Goal: Task Accomplishment & Management: Manage account settings

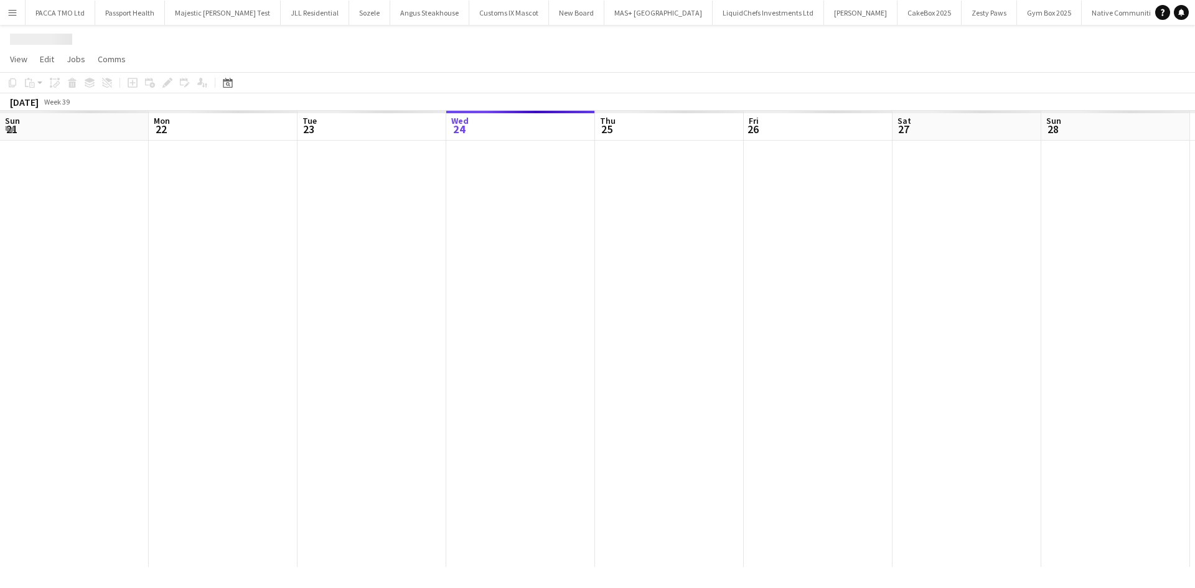
scroll to position [0, 297]
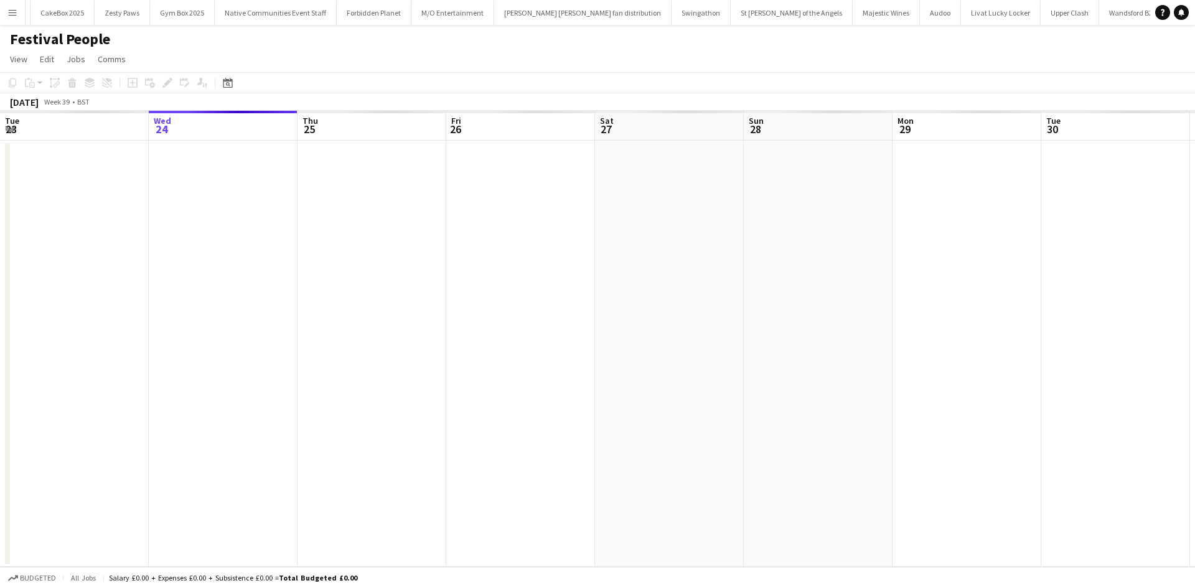
click at [4, 18] on button "Menu" at bounding box center [12, 12] width 25 height 25
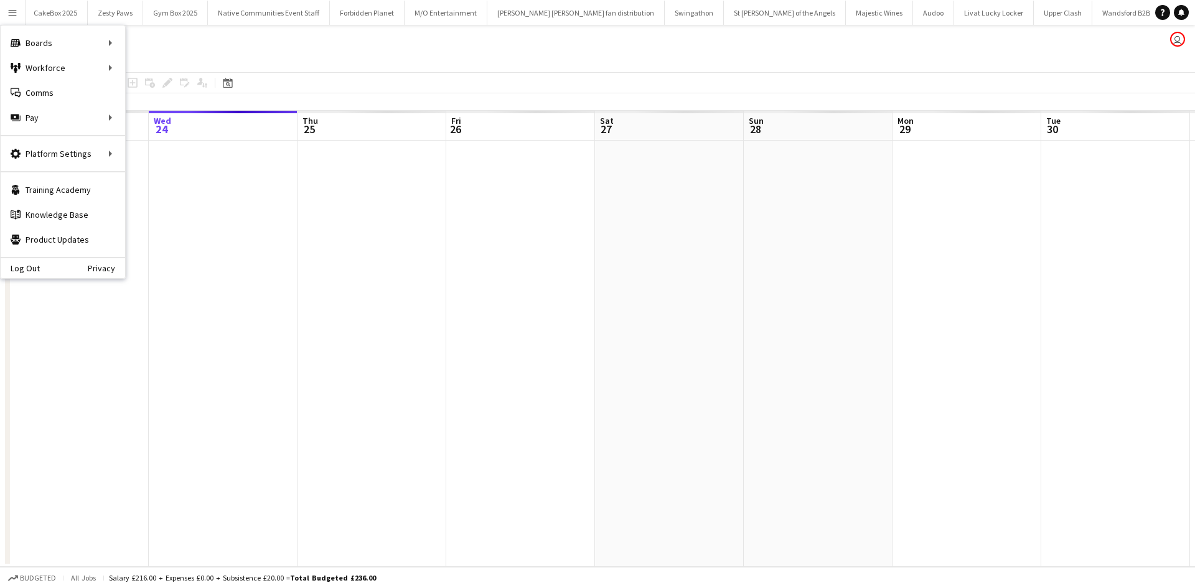
scroll to position [0, 876]
click at [157, 63] on link "All jobs" at bounding box center [188, 67] width 124 height 25
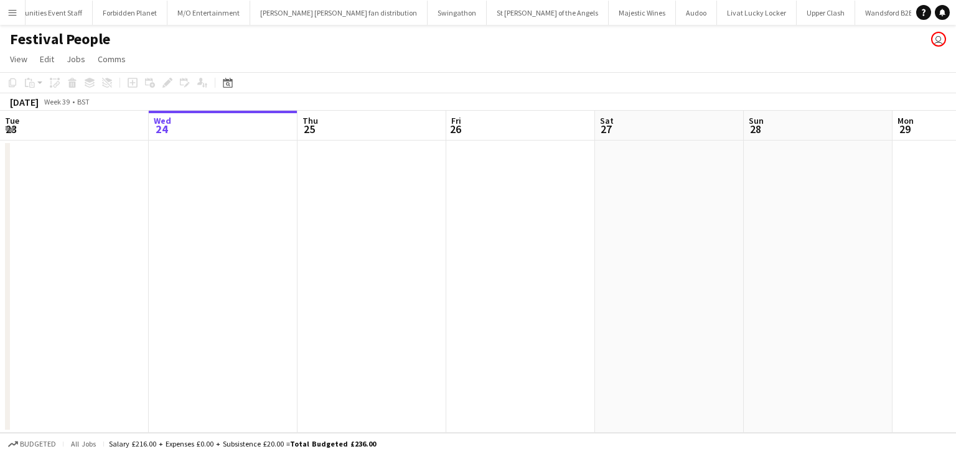
click at [17, 14] on app-icon "Menu" at bounding box center [12, 12] width 10 height 10
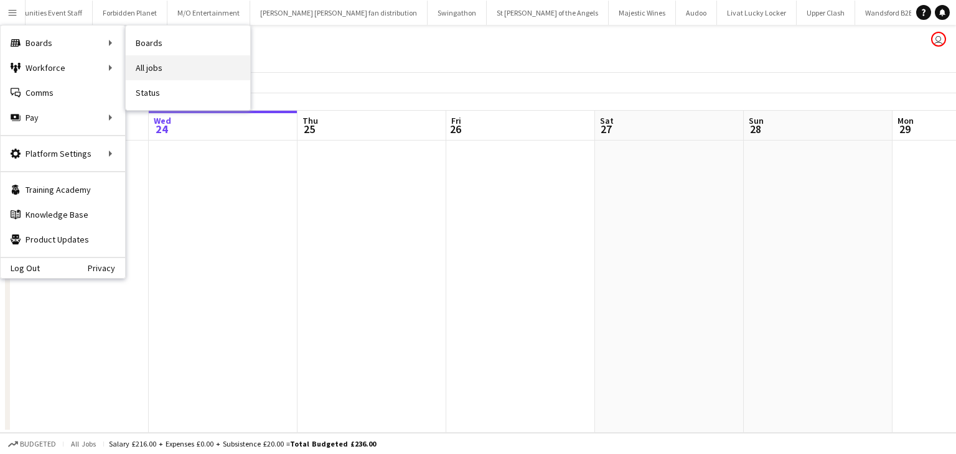
click at [144, 60] on link "All jobs" at bounding box center [188, 67] width 124 height 25
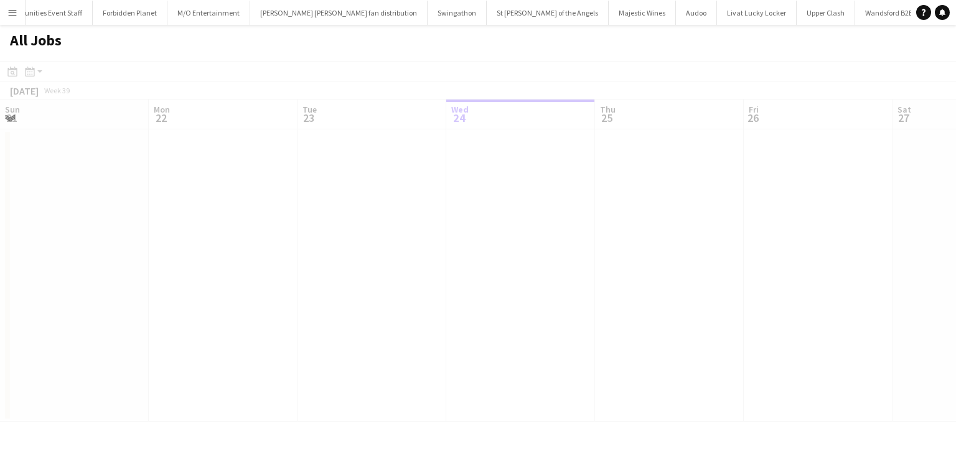
scroll to position [0, 297]
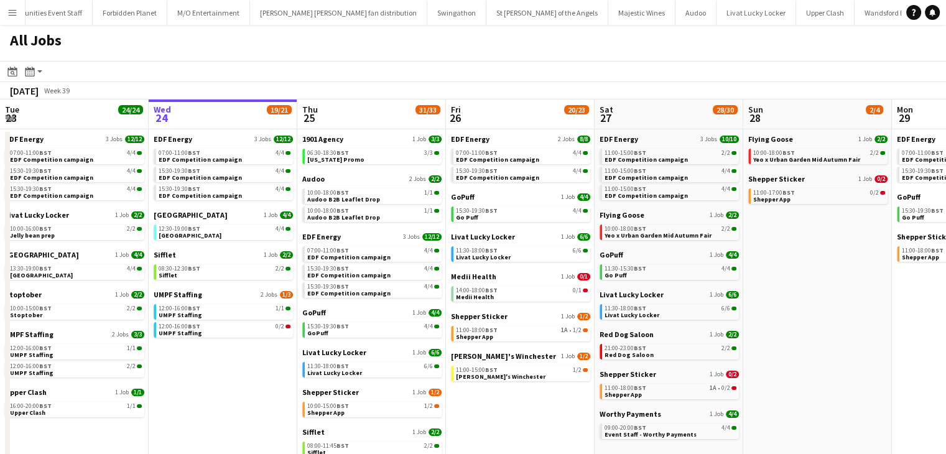
click at [376, 68] on app-toolbar "Date picker SEP 2025 SEP 2025 Monday M Tuesday T Wednesday W Thursday T Friday …" at bounding box center [473, 71] width 946 height 21
click at [19, 21] on button "Menu" at bounding box center [12, 12] width 25 height 25
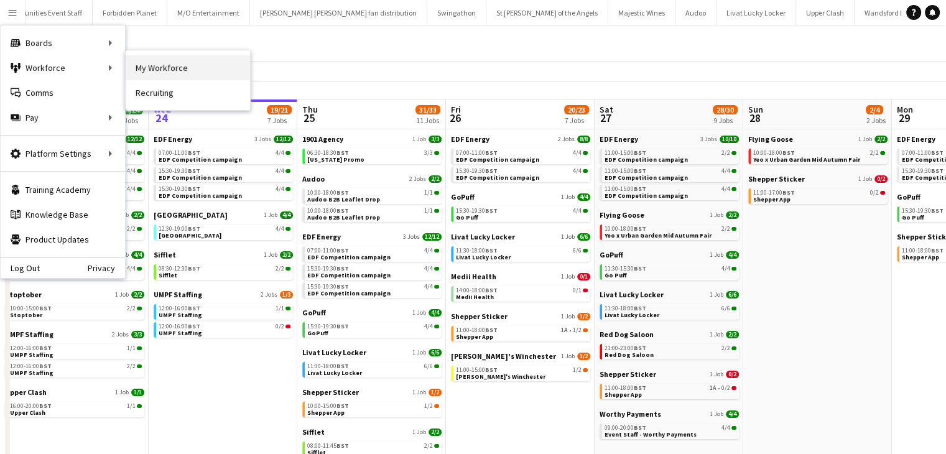
click at [184, 68] on link "My Workforce" at bounding box center [188, 67] width 124 height 25
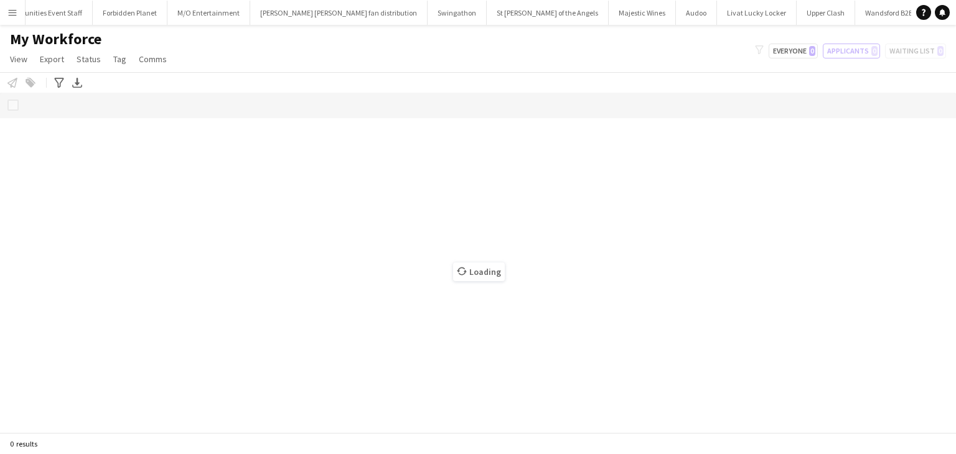
click at [174, 52] on app-page-menu "View Views Default view New view Update view Delete view Edit name Customise vi…" at bounding box center [89, 61] width 179 height 24
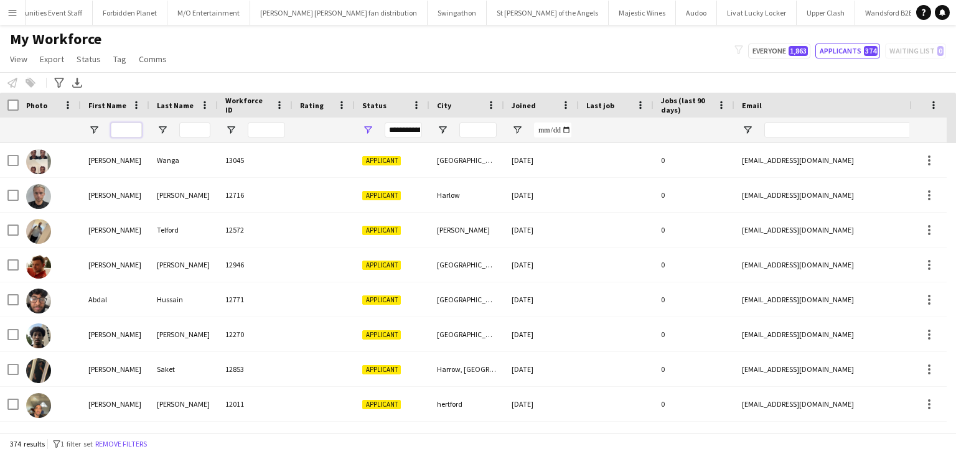
click at [114, 135] on input "First Name Filter Input" at bounding box center [126, 130] width 31 height 15
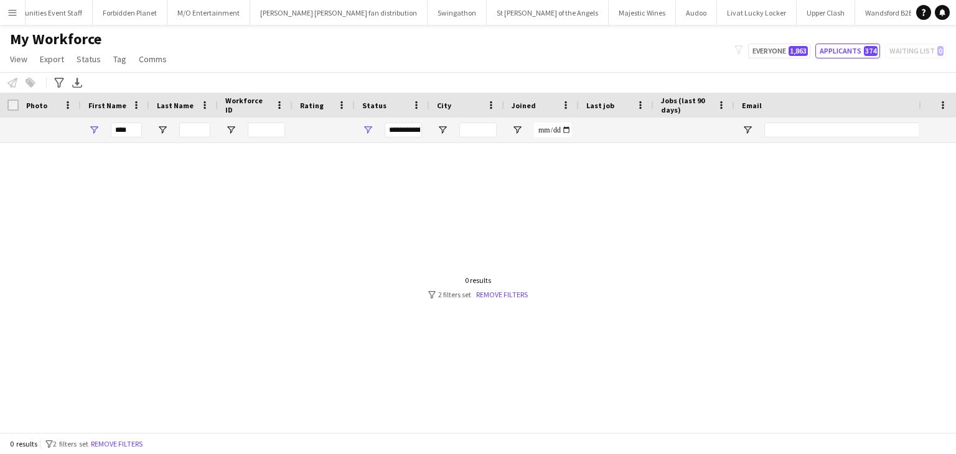
click at [375, 128] on div "**********" at bounding box center [392, 130] width 75 height 25
click at [194, 187] on div at bounding box center [459, 283] width 918 height 280
click at [133, 129] on input "****" at bounding box center [126, 130] width 31 height 15
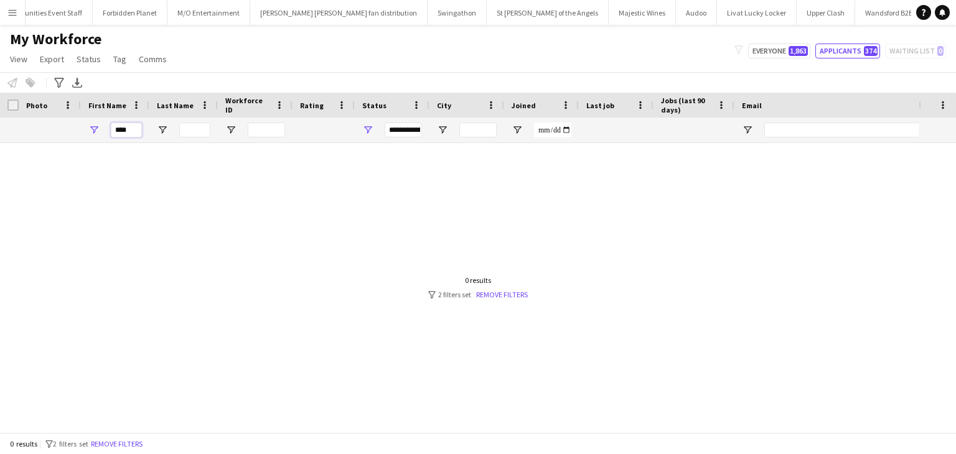
type input "*"
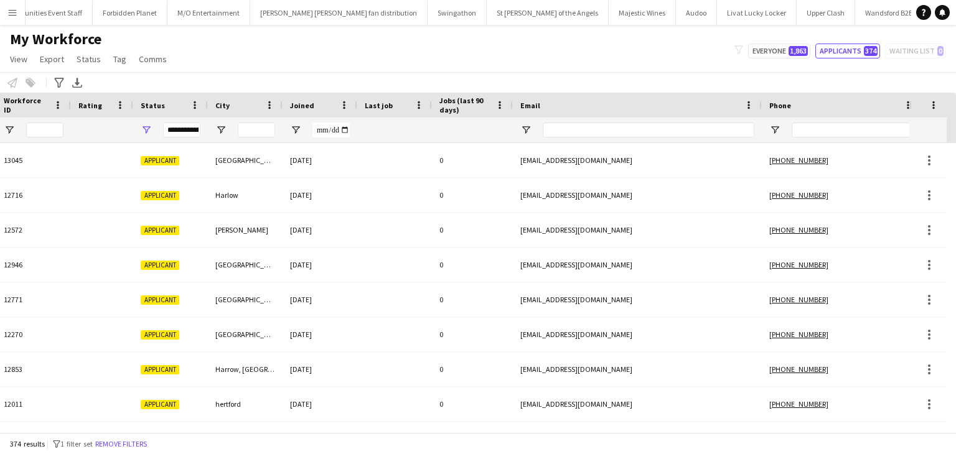
scroll to position [0, 222]
click at [801, 134] on input "Phone Filter Input" at bounding box center [853, 130] width 122 height 15
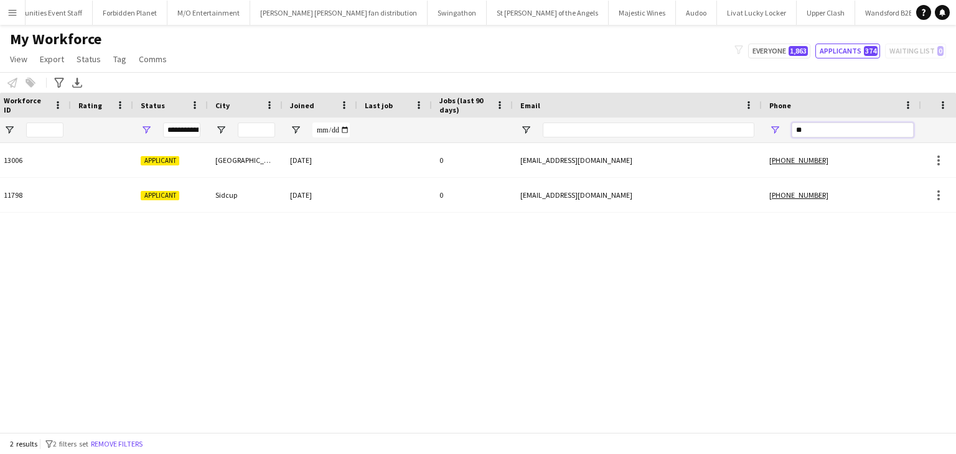
type input "*"
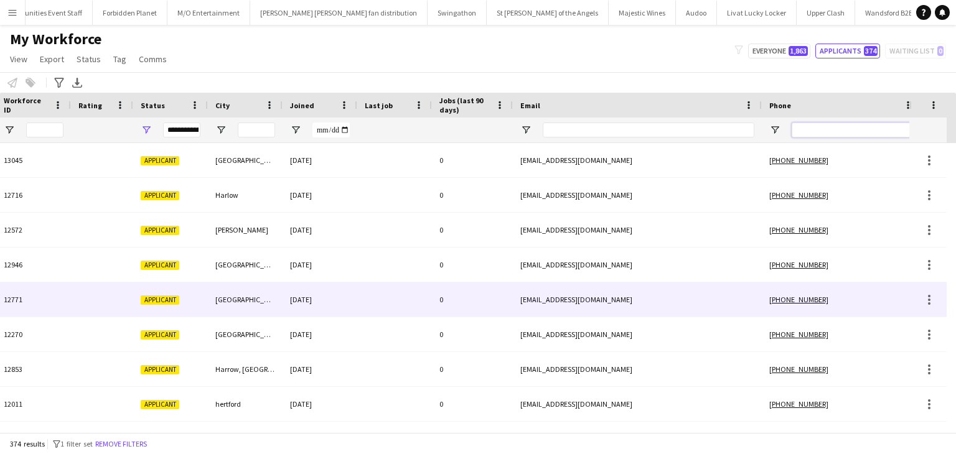
scroll to position [0, 0]
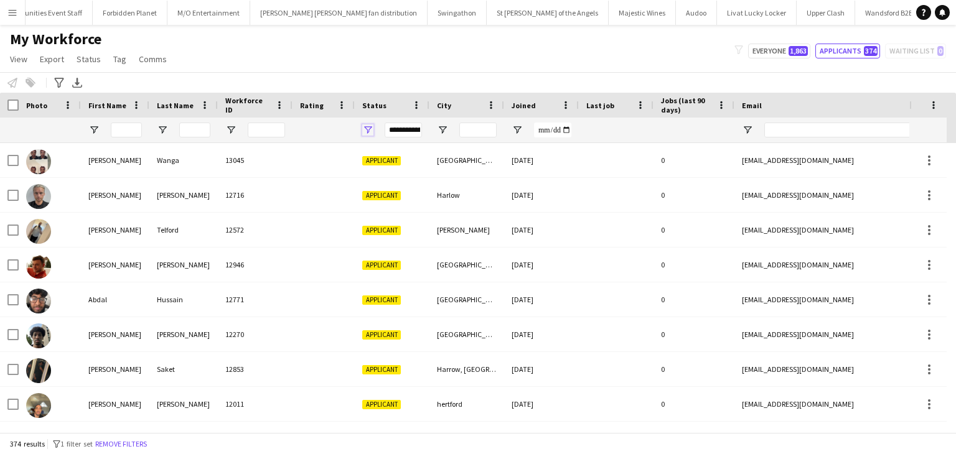
click at [372, 133] on span "Open Filter Menu" at bounding box center [367, 129] width 11 height 11
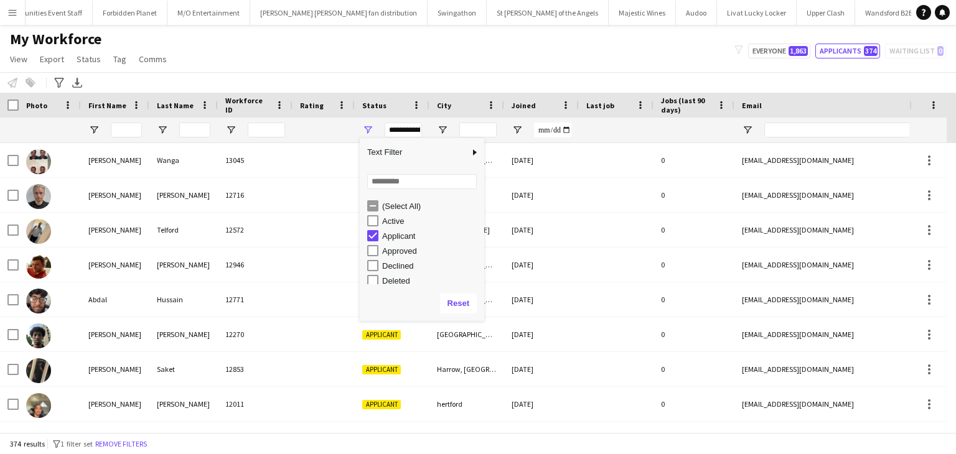
click at [385, 205] on div "(Select All)" at bounding box center [431, 206] width 98 height 9
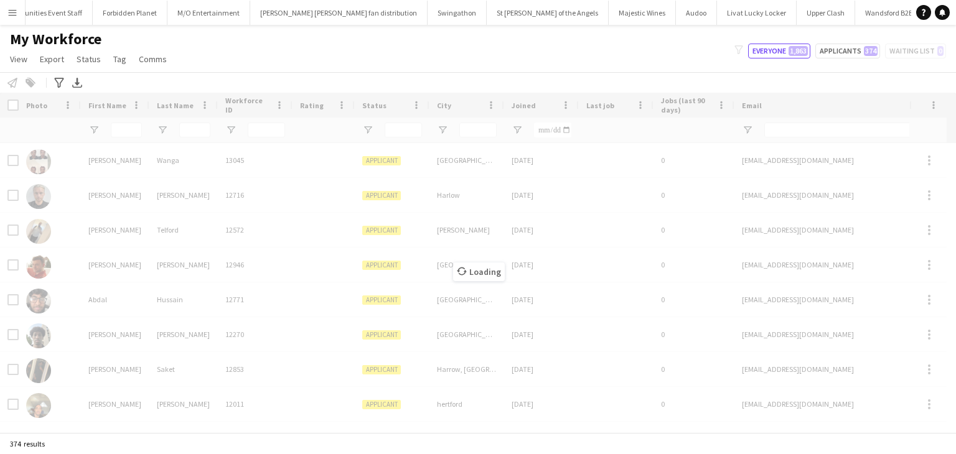
click at [294, 49] on div "My Workforce View Views Default view New view Update view Delete view Edit name…" at bounding box center [478, 51] width 956 height 42
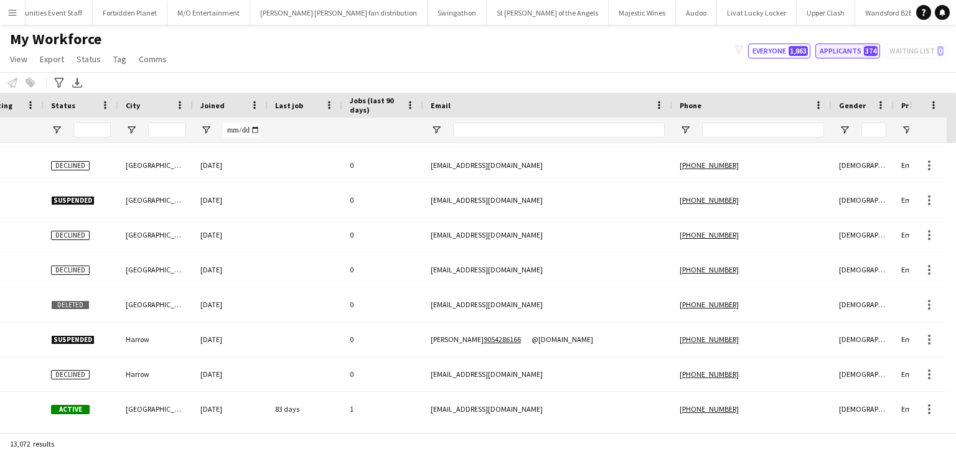
click at [848, 50] on button "Applicants 374" at bounding box center [847, 51] width 65 height 15
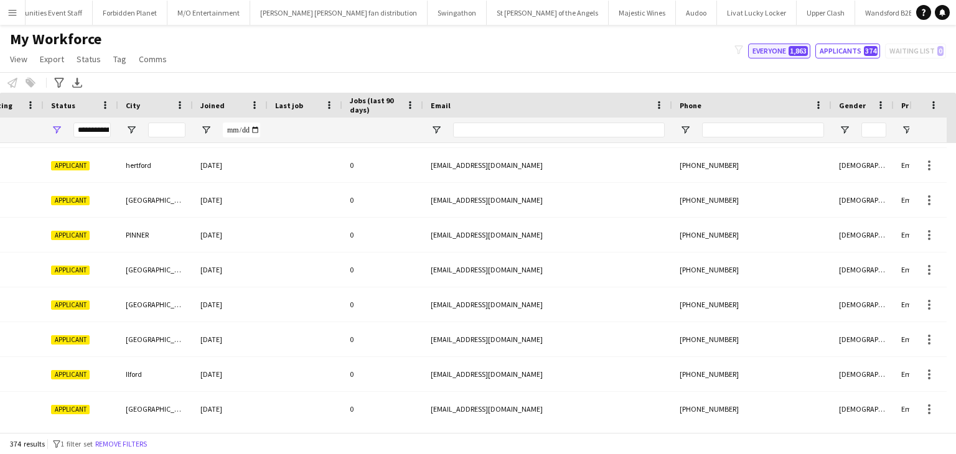
click at [786, 55] on button "Everyone 1,863" at bounding box center [779, 51] width 62 height 15
type input "**********"
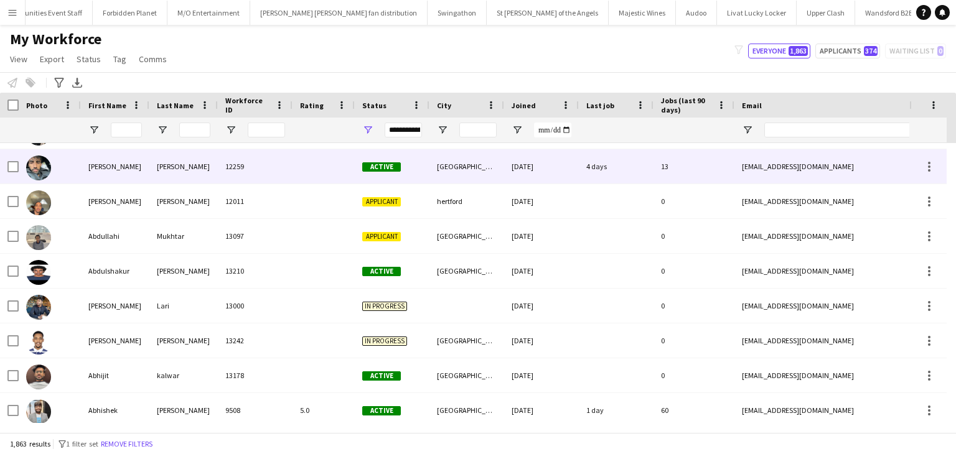
scroll to position [449, 0]
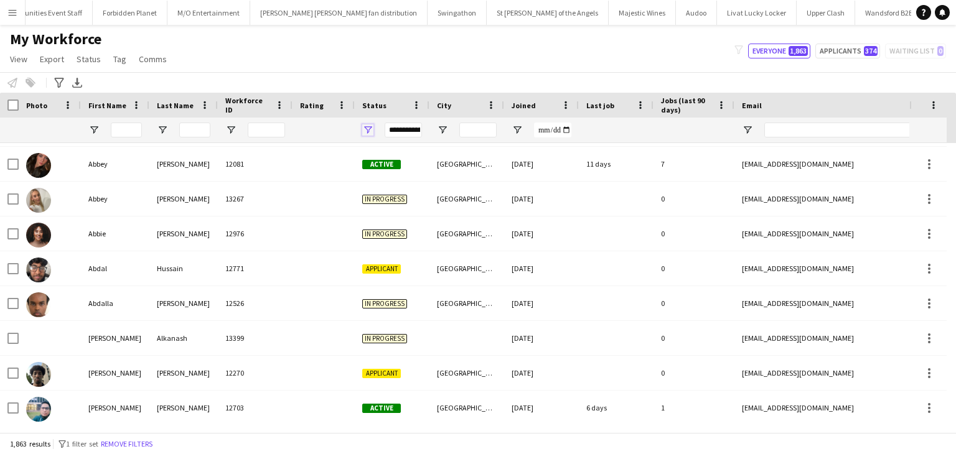
click at [363, 128] on span "Open Filter Menu" at bounding box center [367, 129] width 11 height 11
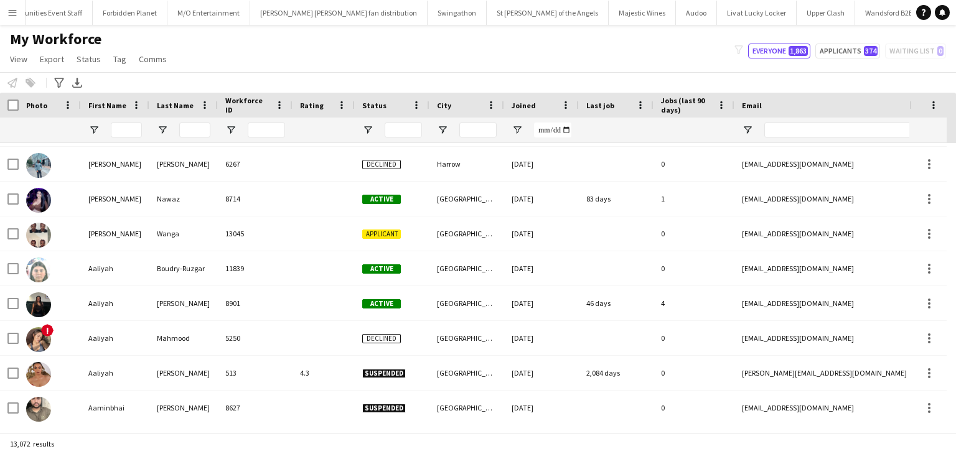
click at [311, 78] on div "Notify workforce Add to tag Select at least one crew to tag him or her. Advance…" at bounding box center [478, 82] width 956 height 21
click at [17, 25] on main "My Workforce View Views Default view New view Update view Delete view Edit name…" at bounding box center [478, 231] width 956 height 413
click at [17, 19] on button "Menu" at bounding box center [12, 12] width 25 height 25
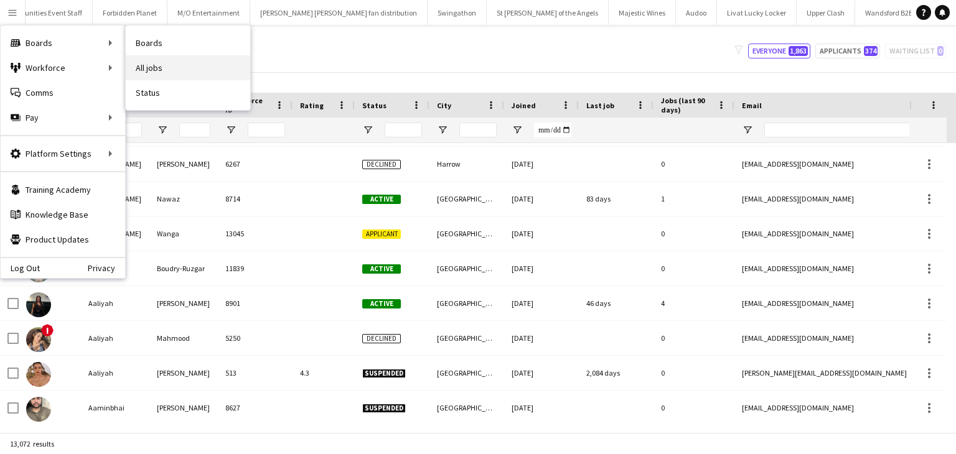
click at [157, 74] on link "All jobs" at bounding box center [188, 67] width 124 height 25
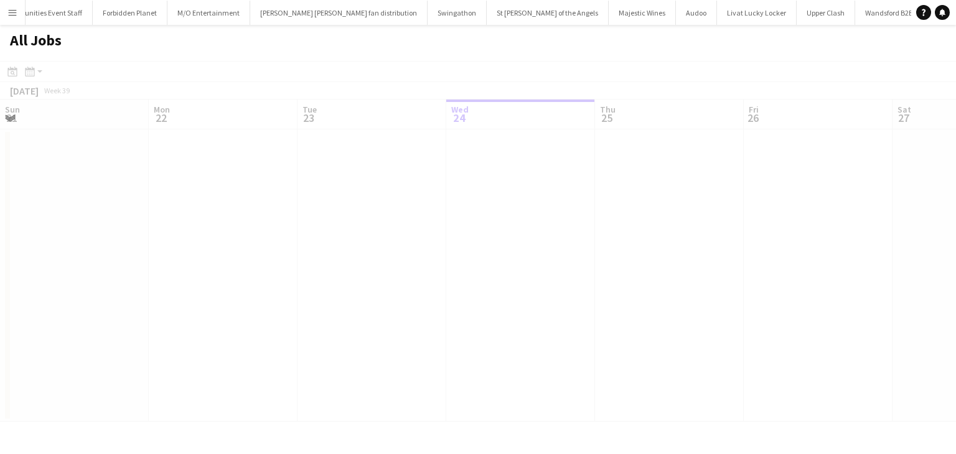
scroll to position [0, 297]
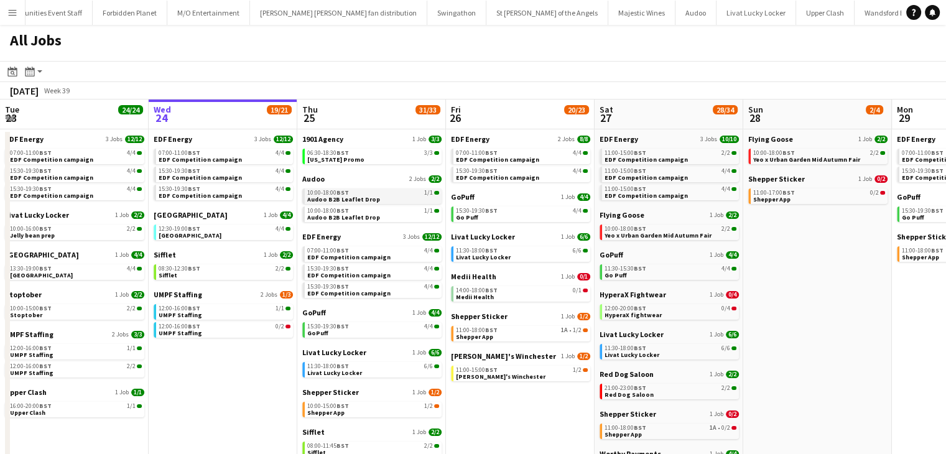
click at [397, 196] on link "10:00-18:00 BST 1/1 Audoo B2B Leaflet Drop" at bounding box center [373, 196] width 132 height 14
click at [6, 9] on button "Menu" at bounding box center [12, 12] width 25 height 25
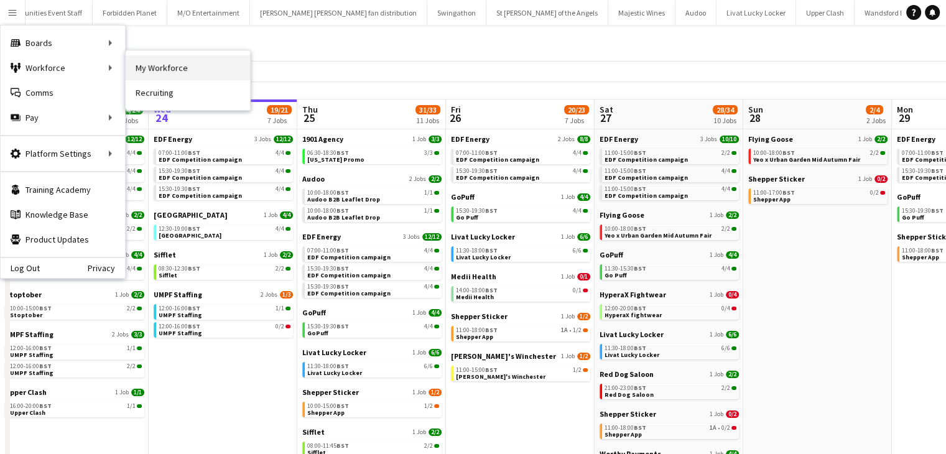
click at [152, 58] on link "My Workforce" at bounding box center [188, 67] width 124 height 25
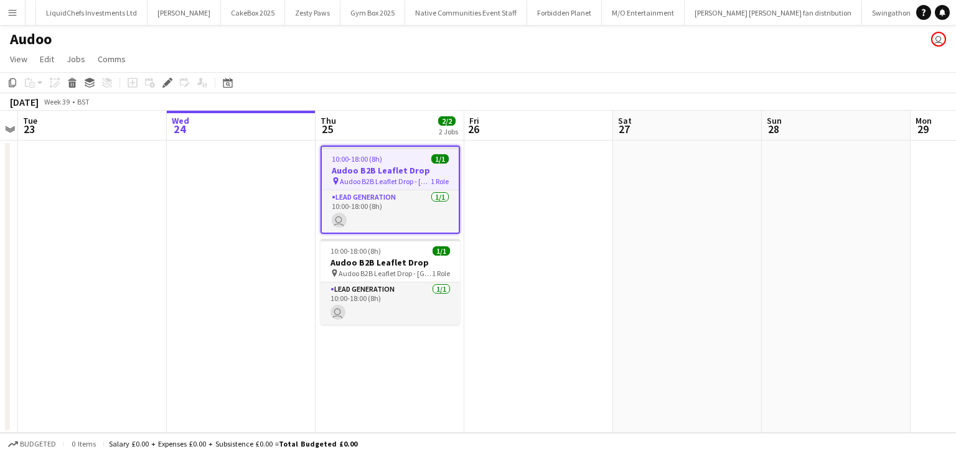
scroll to position [0, 683]
click at [368, 172] on h3 "Audoo B2B Leaflet Drop" at bounding box center [390, 170] width 137 height 11
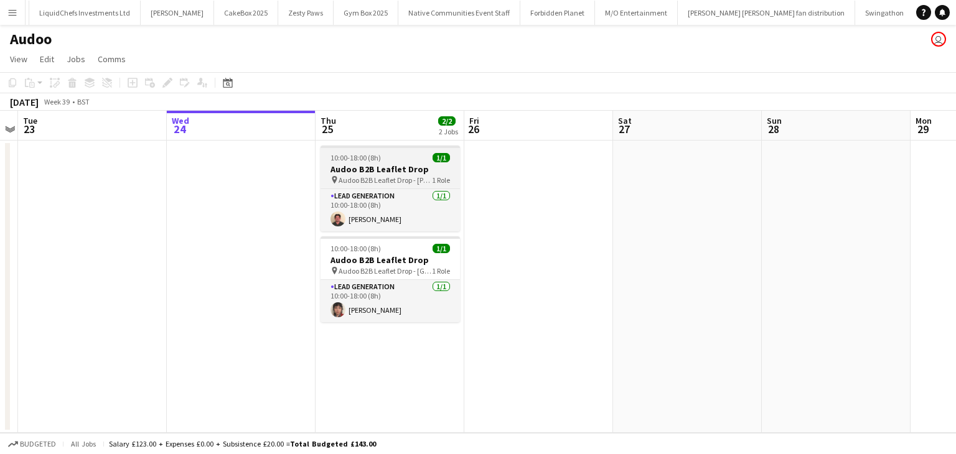
click at [368, 172] on h3 "Audoo B2B Leaflet Drop" at bounding box center [389, 169] width 139 height 11
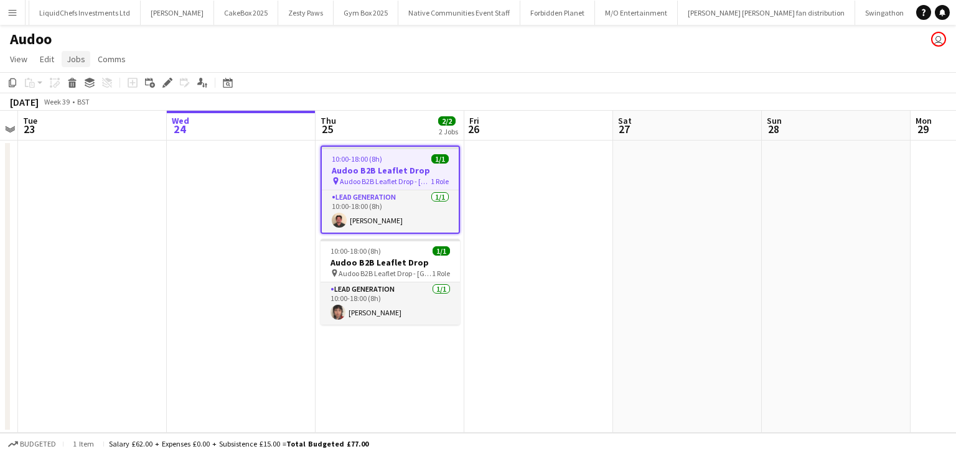
click at [77, 57] on span "Jobs" at bounding box center [76, 59] width 19 height 11
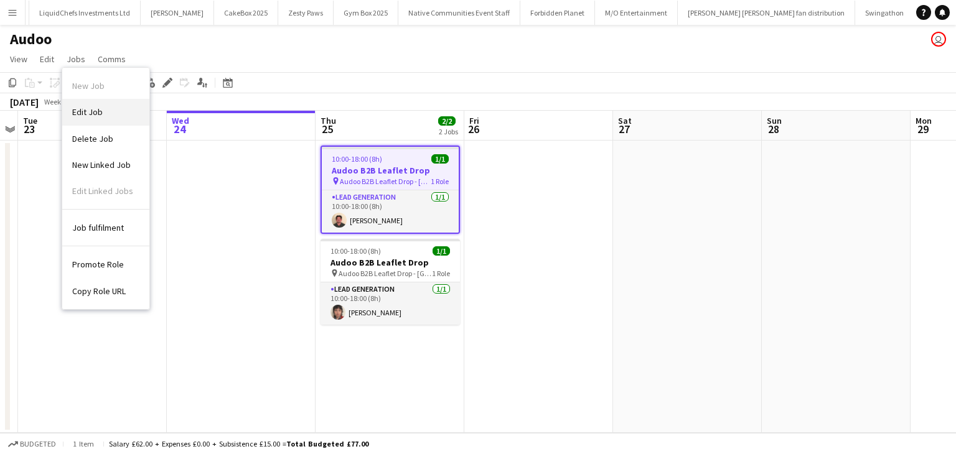
click at [88, 109] on span "Edit Job" at bounding box center [87, 111] width 30 height 11
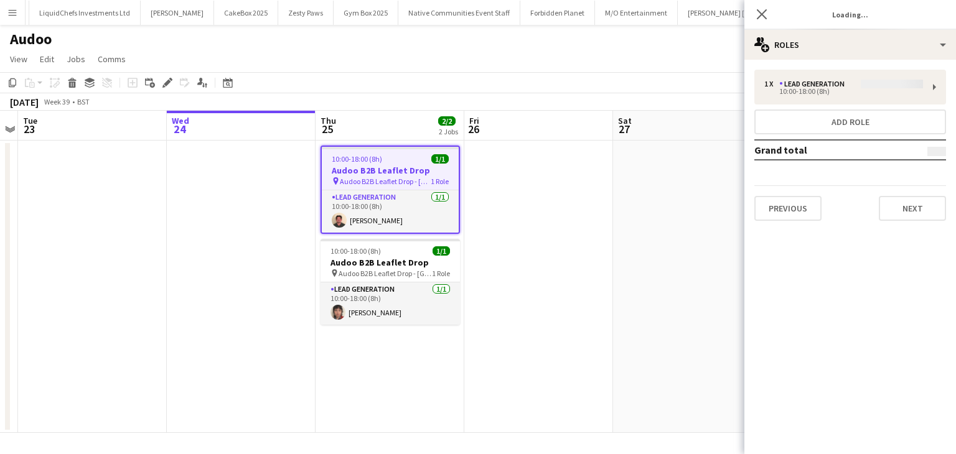
type input "**********"
click at [908, 203] on button "Next" at bounding box center [912, 208] width 67 height 25
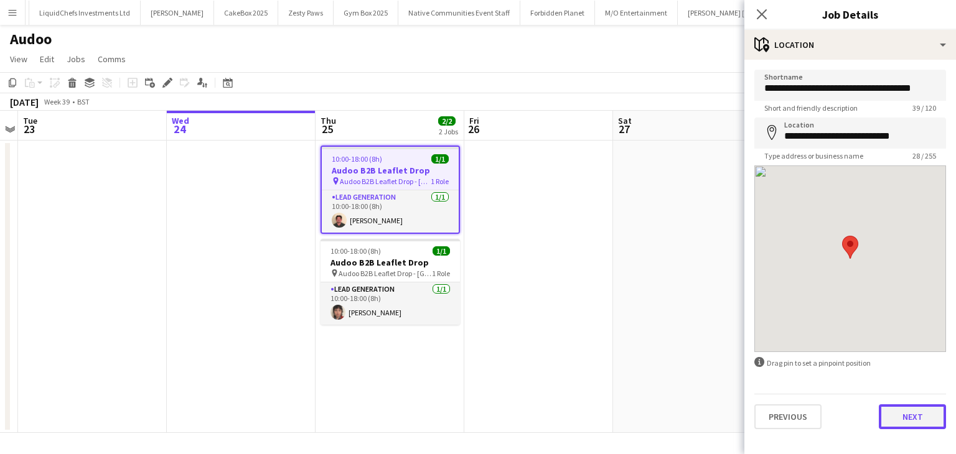
click at [902, 408] on button "Next" at bounding box center [912, 416] width 67 height 25
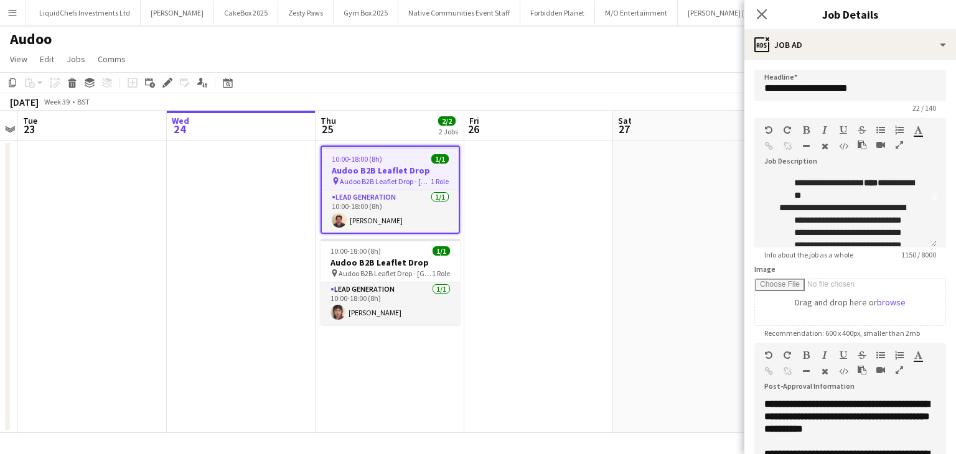
scroll to position [50, 0]
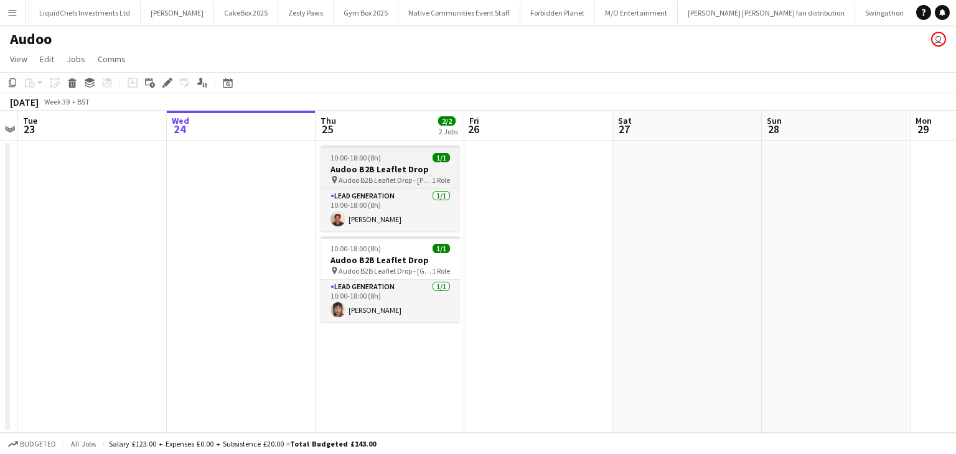
click at [387, 159] on div "10:00-18:00 (8h) 1/1" at bounding box center [389, 157] width 139 height 9
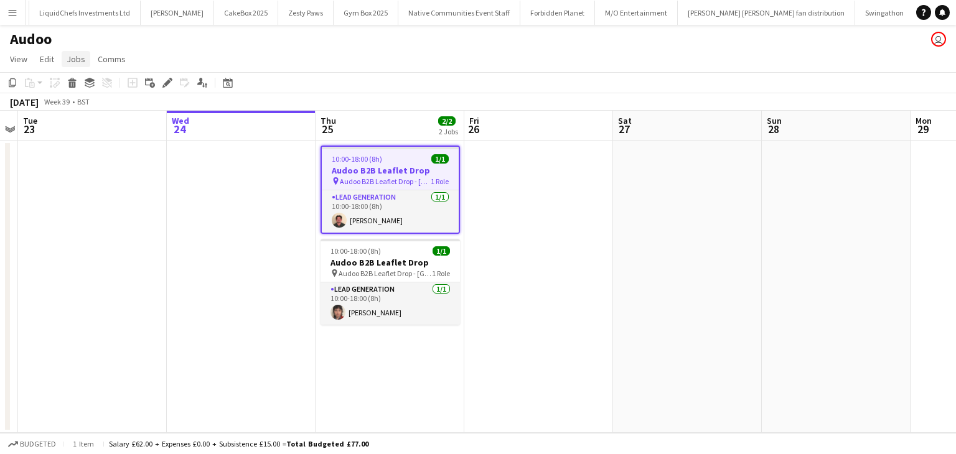
click at [83, 63] on span "Jobs" at bounding box center [76, 59] width 19 height 11
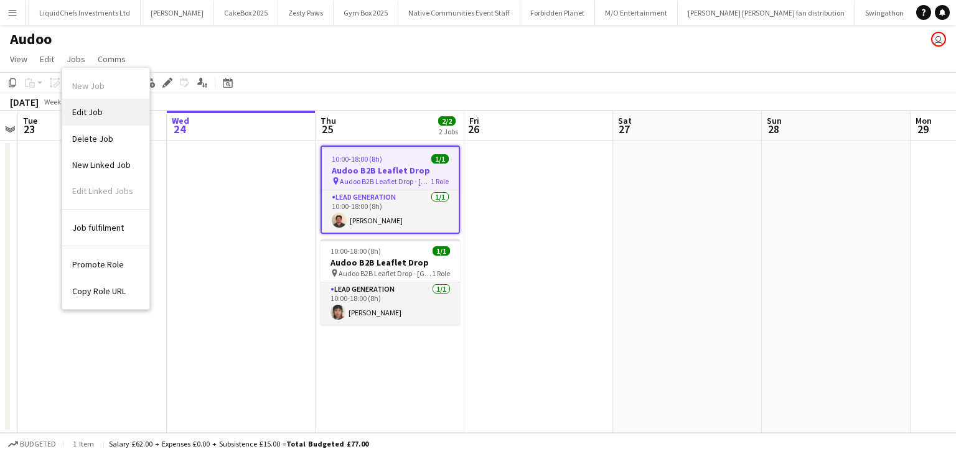
click at [97, 103] on link "Edit Job" at bounding box center [105, 112] width 87 height 26
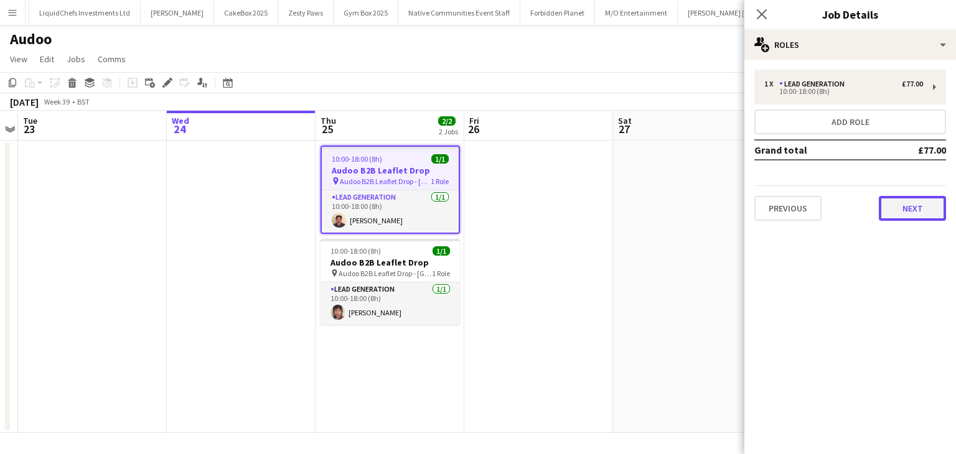
click at [914, 207] on button "Next" at bounding box center [912, 208] width 67 height 25
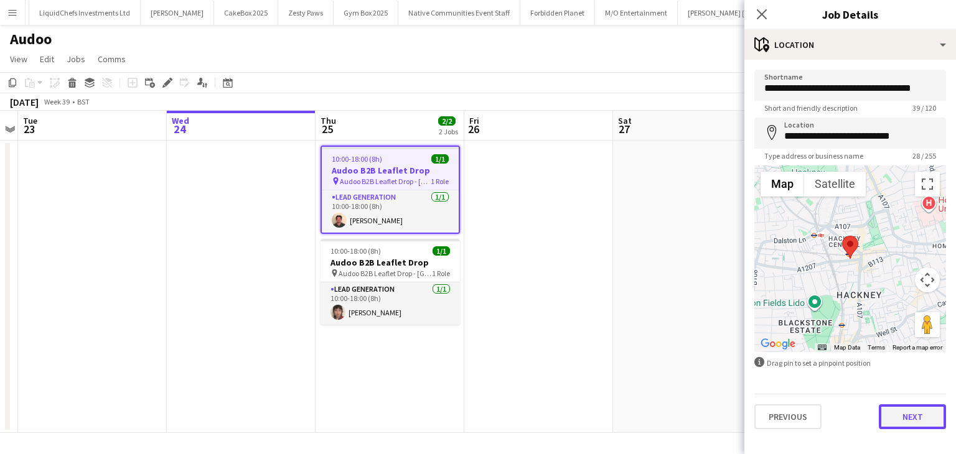
click at [936, 414] on button "Next" at bounding box center [912, 416] width 67 height 25
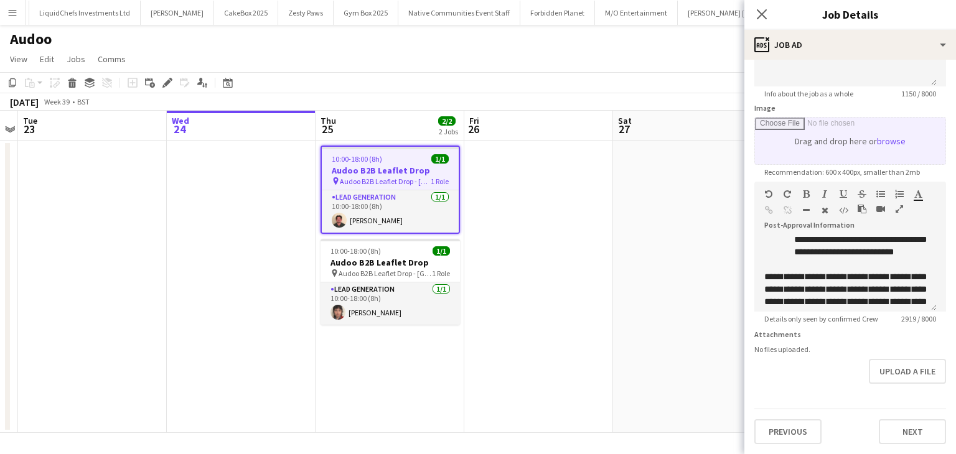
scroll to position [553, 0]
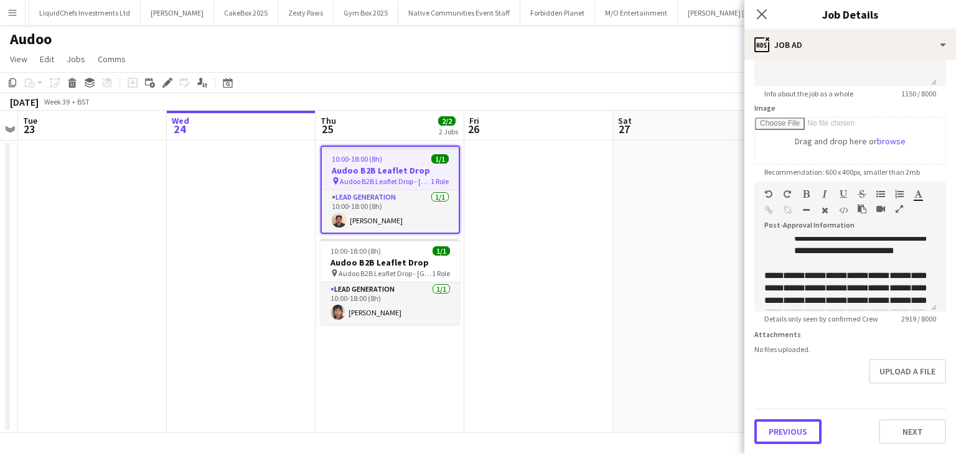
click at [794, 434] on button "Previous" at bounding box center [787, 431] width 67 height 25
click at [794, 60] on mat-expansion-panel "**********" at bounding box center [850, 60] width 212 height 0
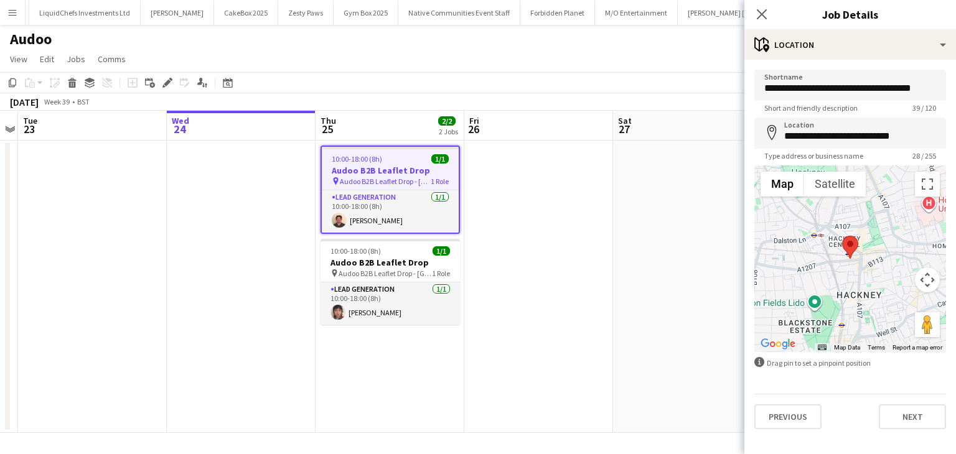
scroll to position [0, 0]
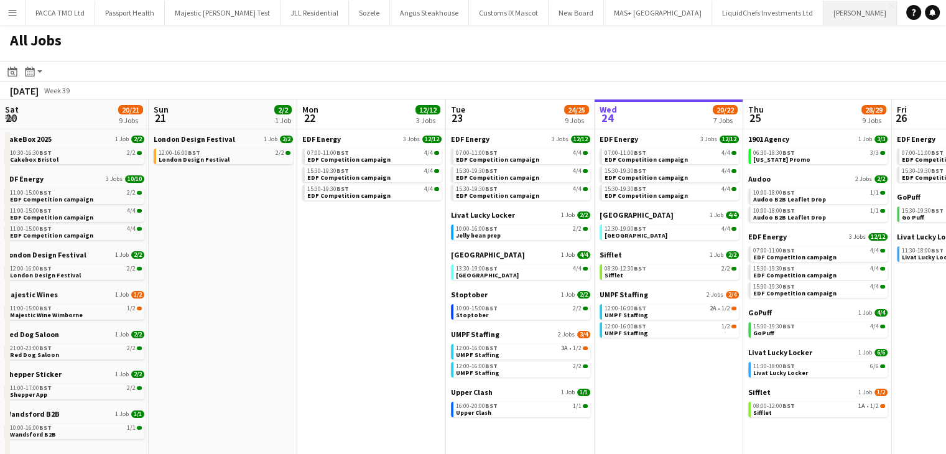
scroll to position [0, 297]
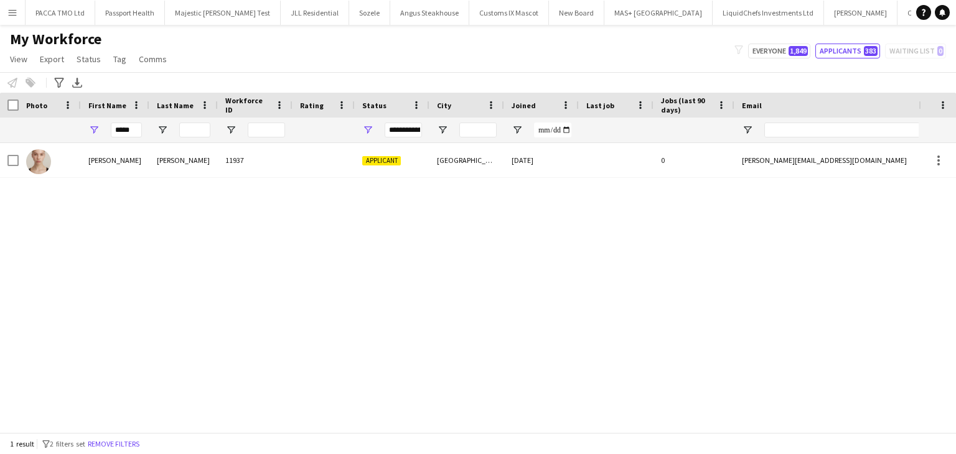
scroll to position [0, 1047]
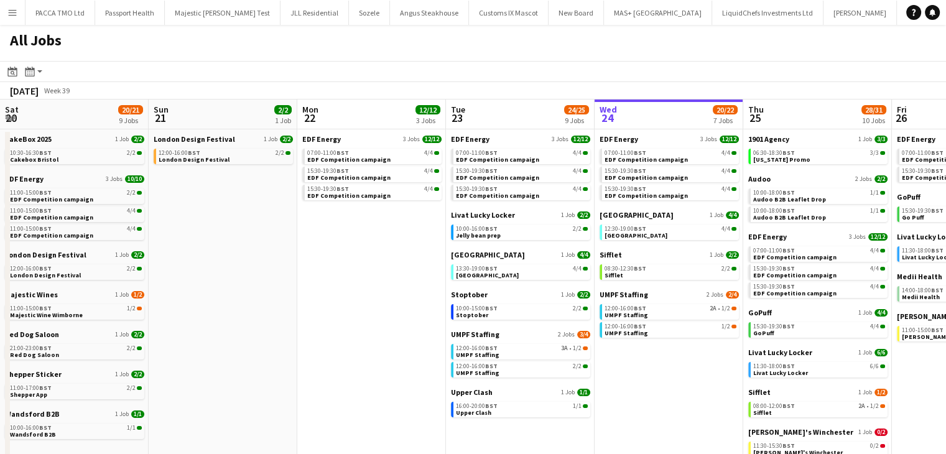
scroll to position [0, 297]
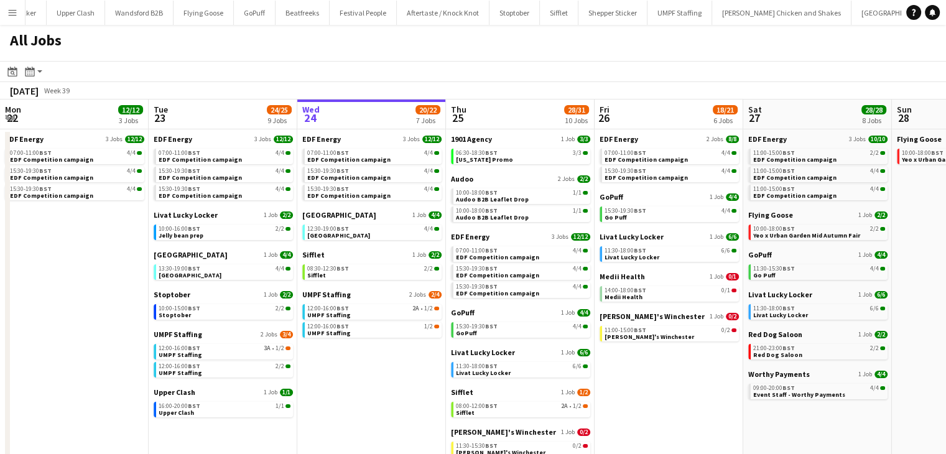
click at [13, 13] on app-icon "Menu" at bounding box center [12, 12] width 10 height 10
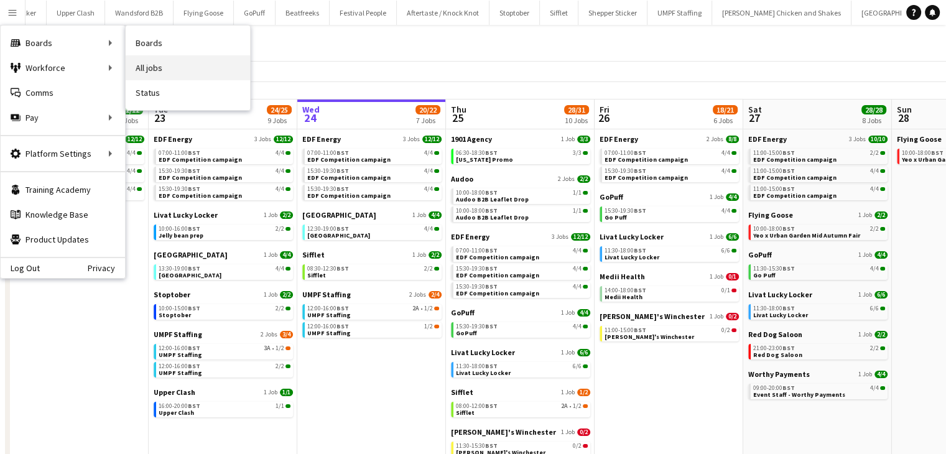
click at [147, 62] on link "All jobs" at bounding box center [188, 67] width 124 height 25
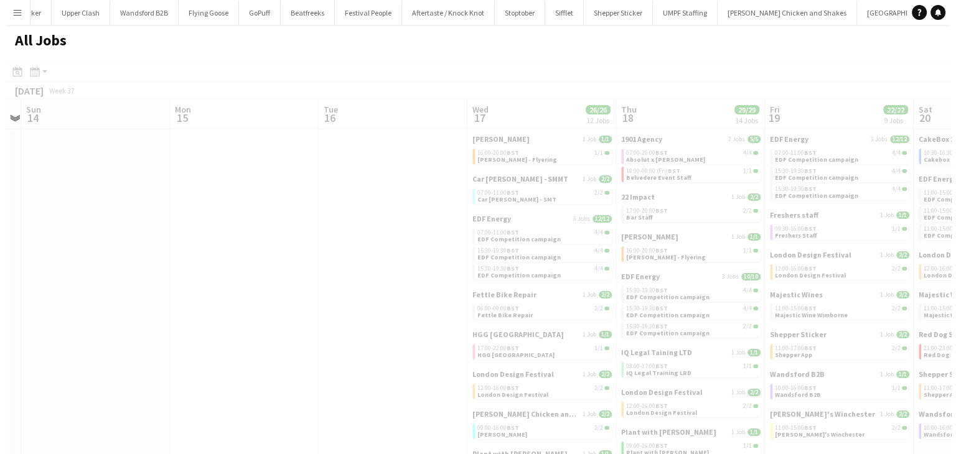
scroll to position [0, 280]
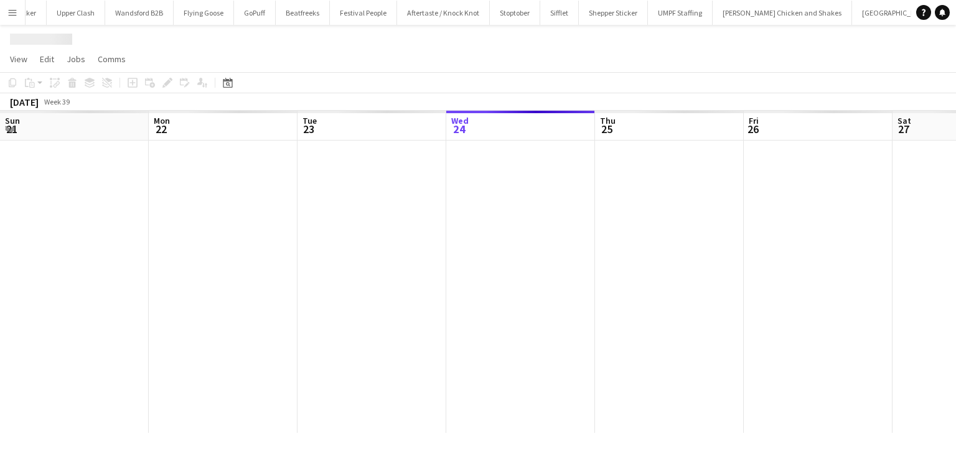
scroll to position [0, 297]
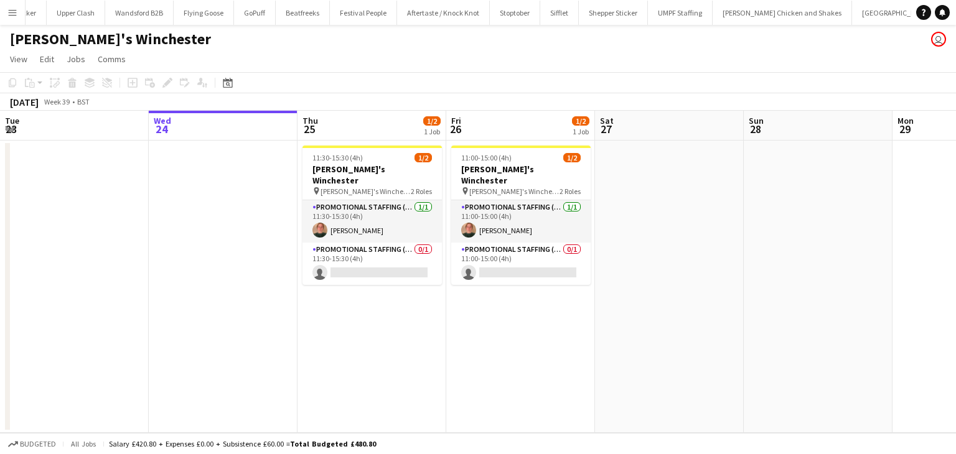
click at [21, 9] on button "Menu" at bounding box center [12, 12] width 25 height 25
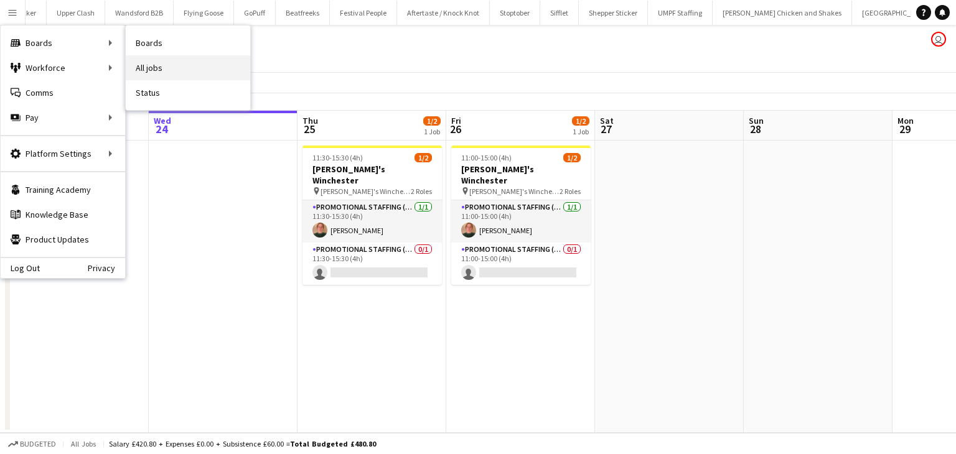
click at [133, 57] on link "All jobs" at bounding box center [188, 67] width 124 height 25
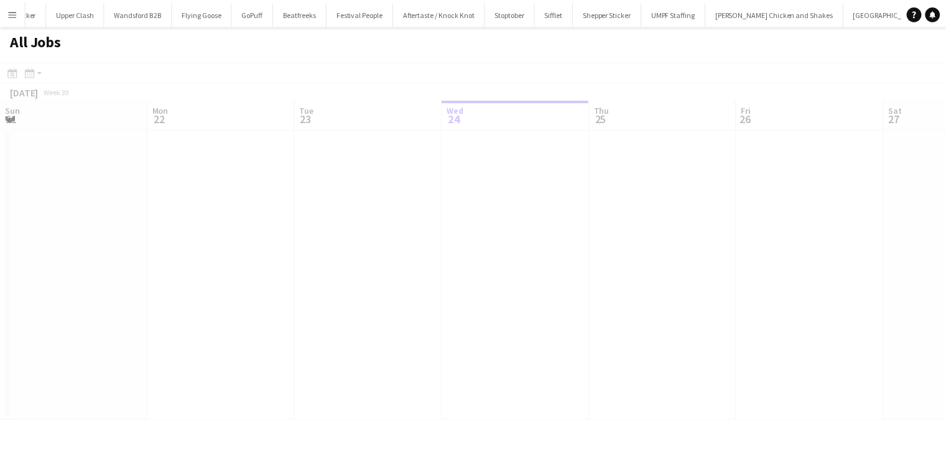
scroll to position [0, 297]
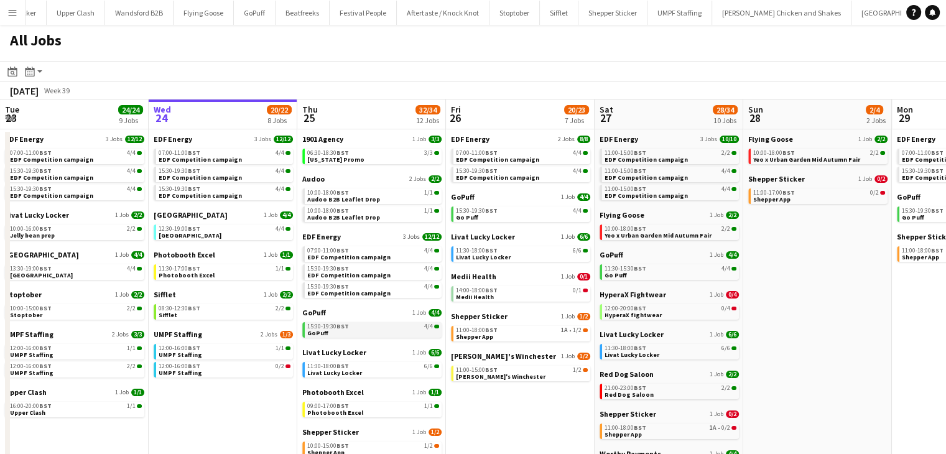
click at [379, 327] on div "15:30-19:30 BST 4/4" at bounding box center [373, 327] width 132 height 6
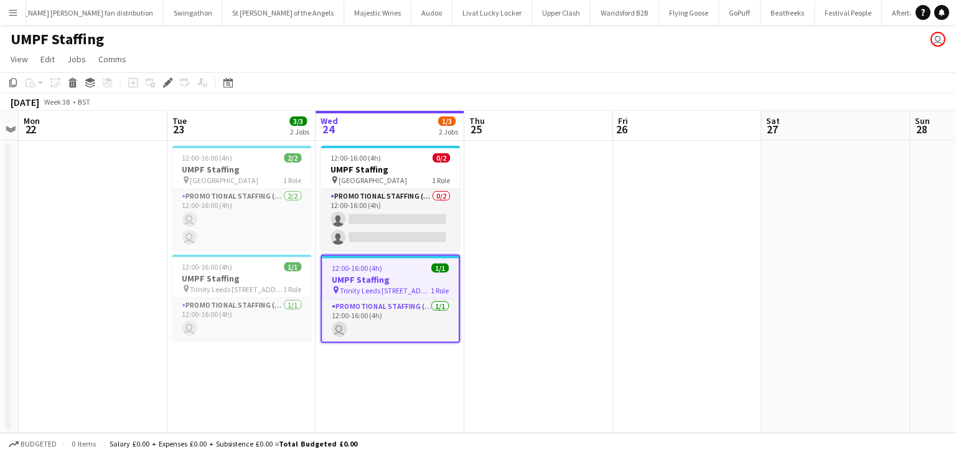
scroll to position [0, 1426]
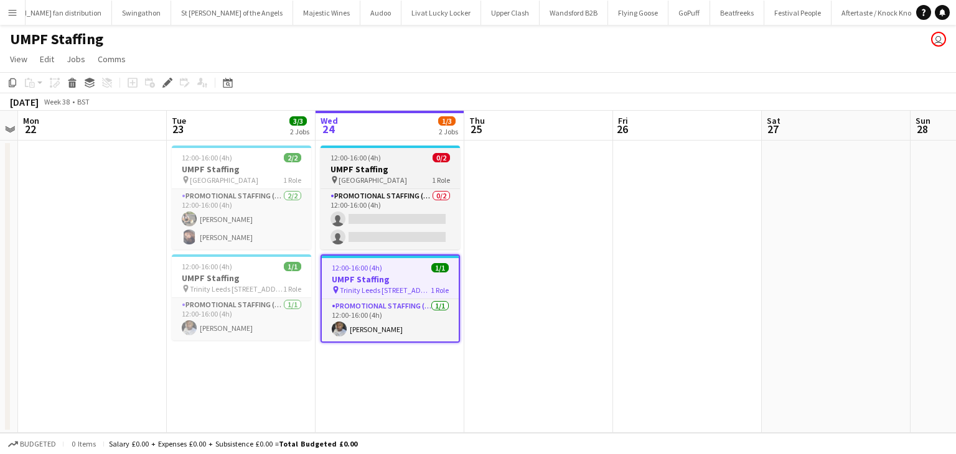
click at [368, 161] on span "12:00-16:00 (4h)" at bounding box center [355, 157] width 50 height 9
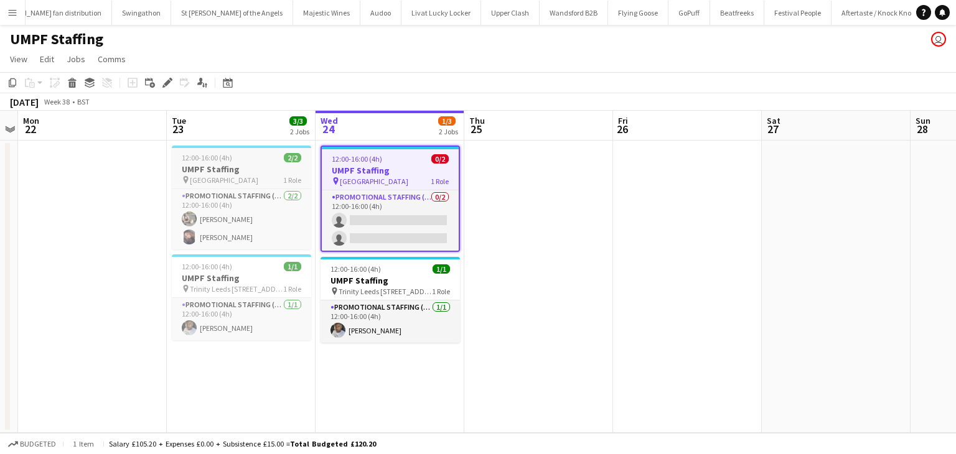
click at [259, 156] on div "12:00-16:00 (4h) 2/2" at bounding box center [241, 157] width 139 height 9
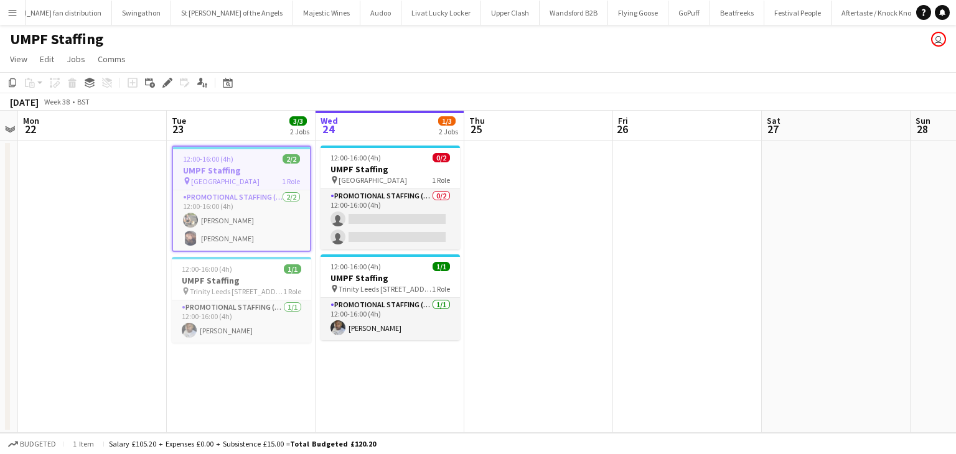
click at [21, 7] on button "Menu" at bounding box center [12, 12] width 25 height 25
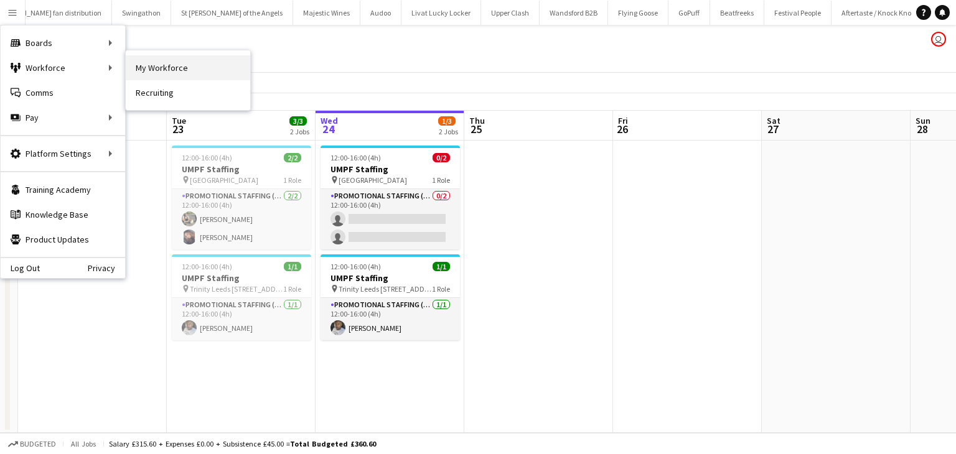
click at [134, 67] on link "My Workforce" at bounding box center [188, 67] width 124 height 25
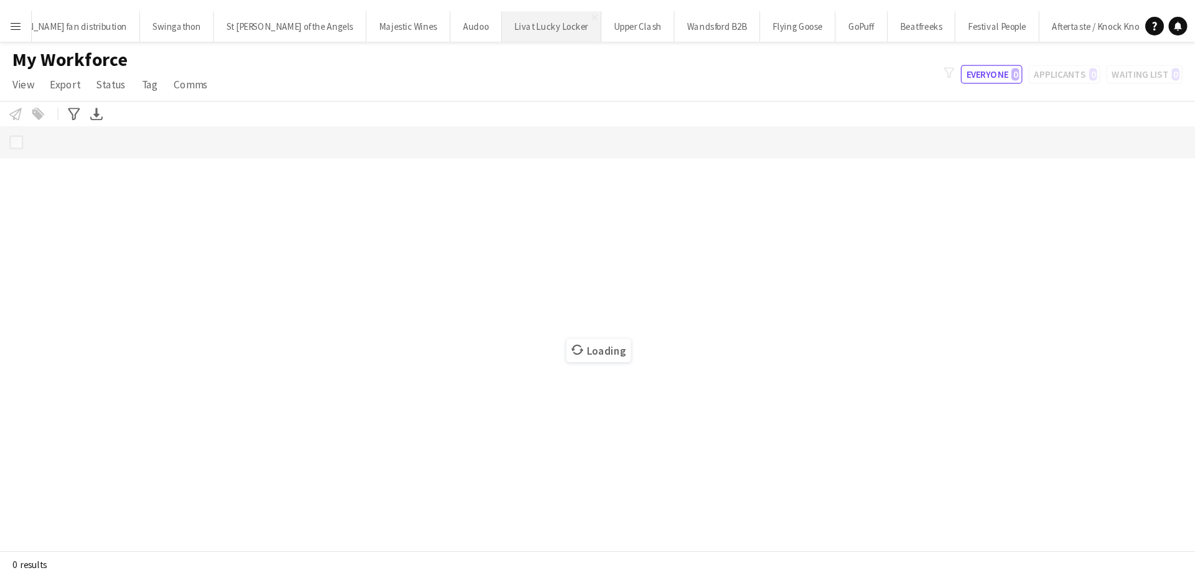
scroll to position [0, 1427]
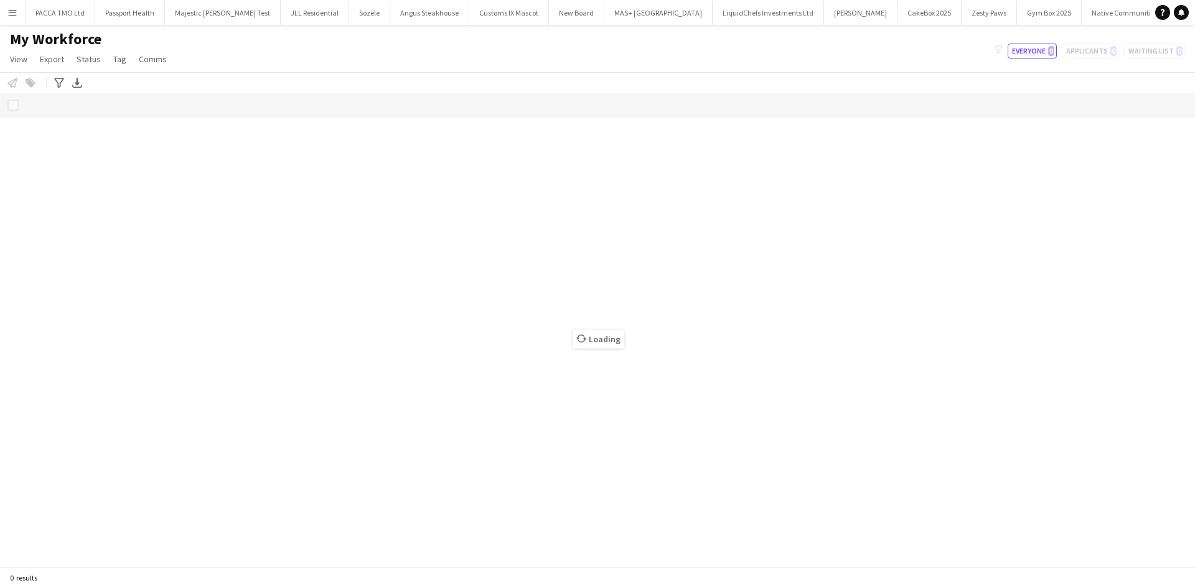
click at [22, 8] on button "Menu" at bounding box center [12, 12] width 25 height 25
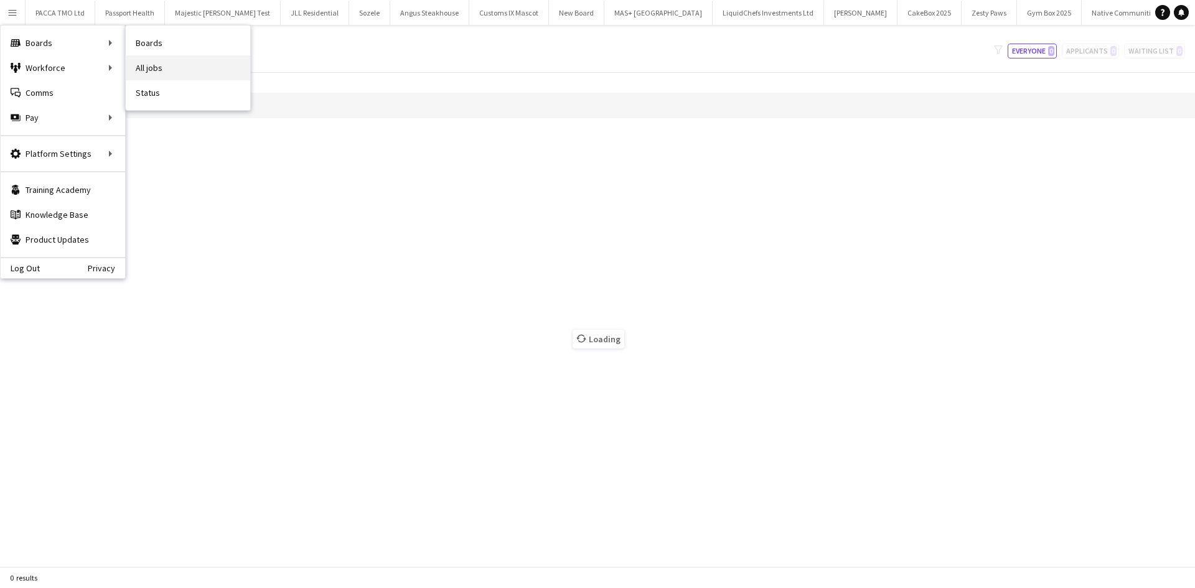
click at [141, 56] on link "All jobs" at bounding box center [188, 67] width 124 height 25
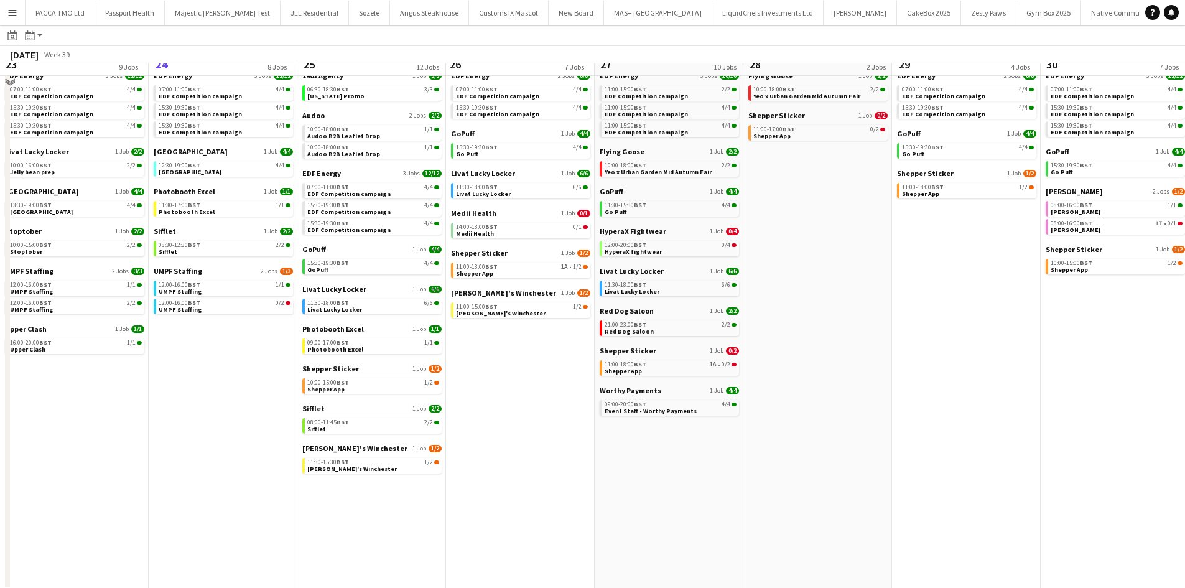
scroll to position [65, 0]
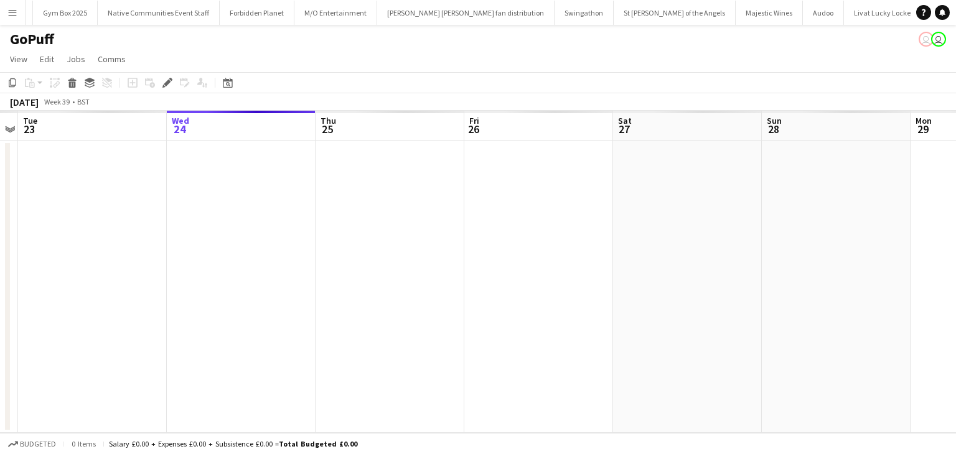
scroll to position [0, 989]
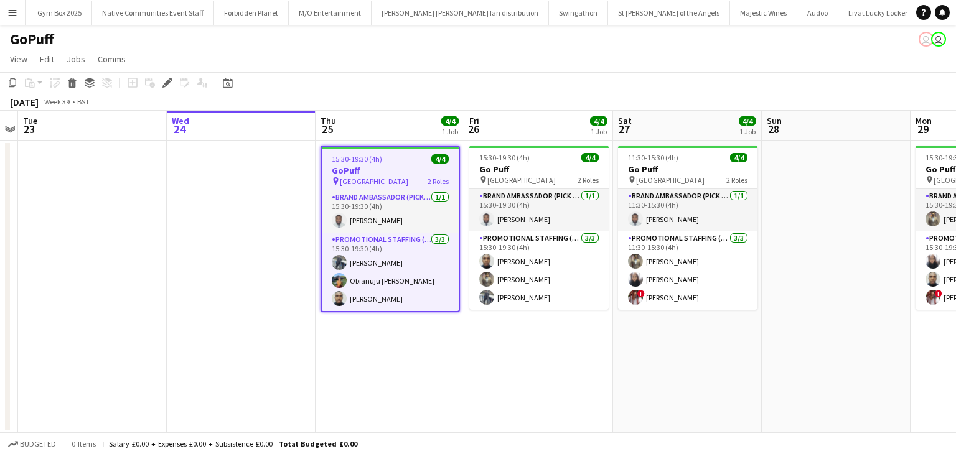
click at [371, 166] on h3 "GoPuff" at bounding box center [390, 170] width 137 height 11
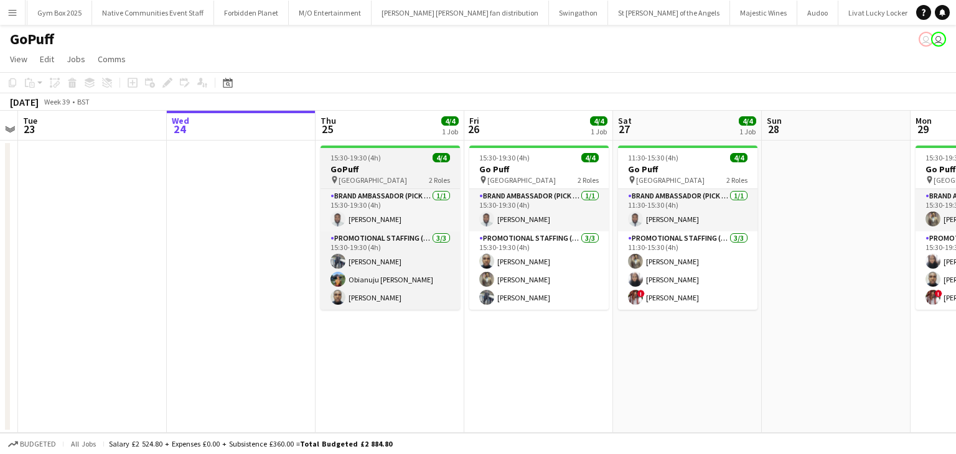
click at [371, 166] on h3 "GoPuff" at bounding box center [389, 169] width 139 height 11
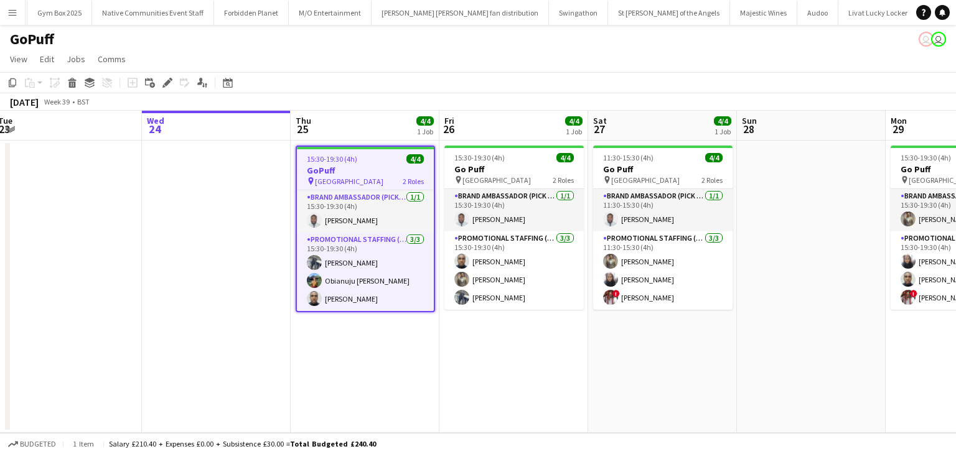
scroll to position [0, 304]
click at [15, 13] on app-icon "Menu" at bounding box center [12, 12] width 10 height 10
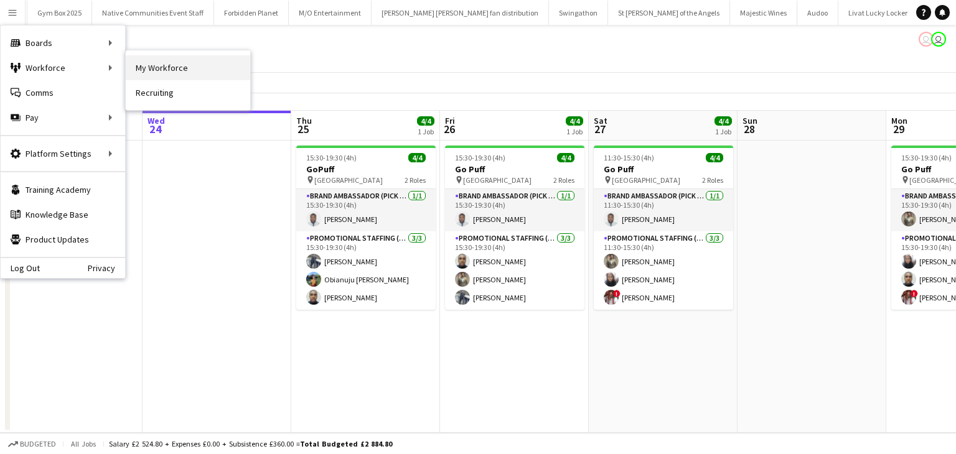
click at [131, 73] on link "My Workforce" at bounding box center [188, 67] width 124 height 25
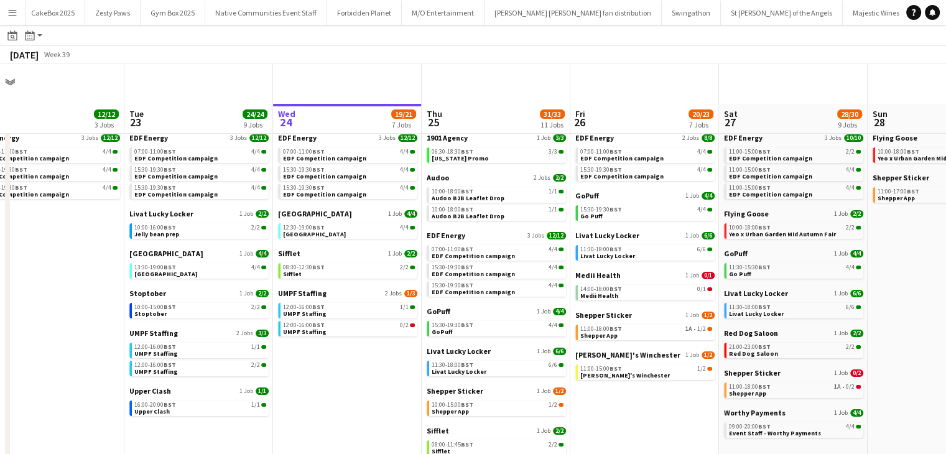
scroll to position [92, 0]
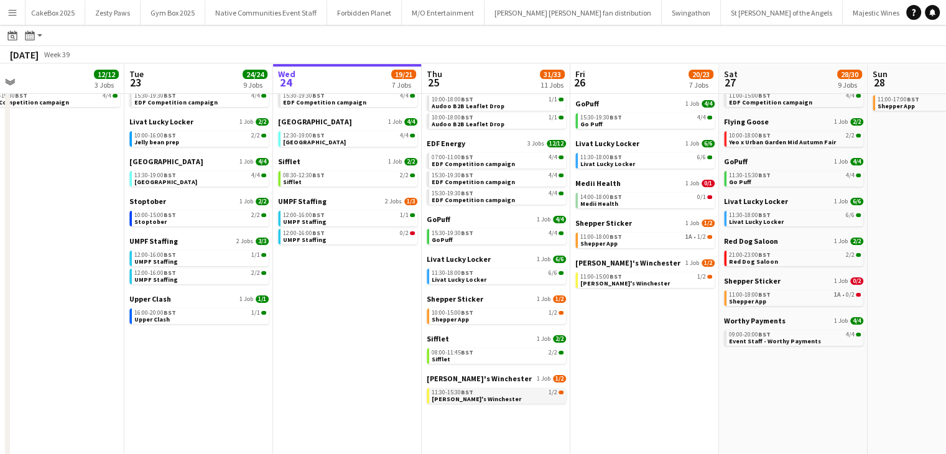
click at [510, 398] on link "11:30-15:30 BST 1/2 [PERSON_NAME]'s Winchester" at bounding box center [498, 395] width 132 height 14
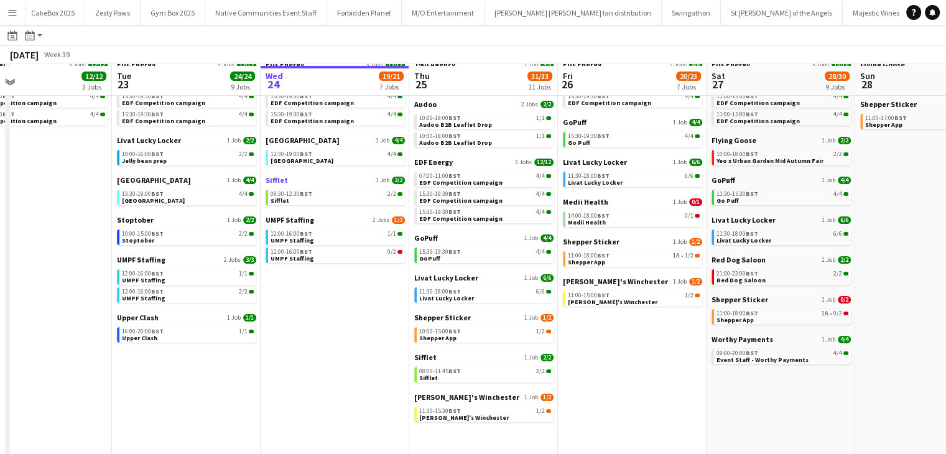
scroll to position [77, 0]
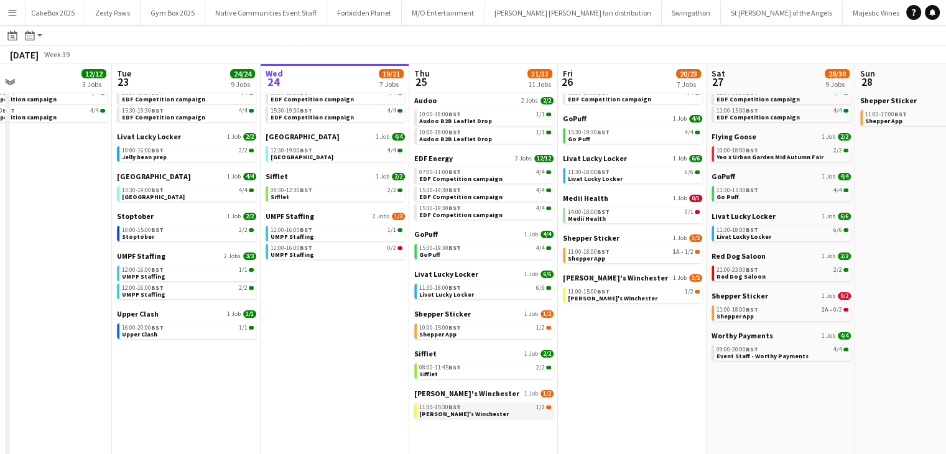
click at [453, 416] on span "[PERSON_NAME]'s Winchester" at bounding box center [464, 414] width 90 height 8
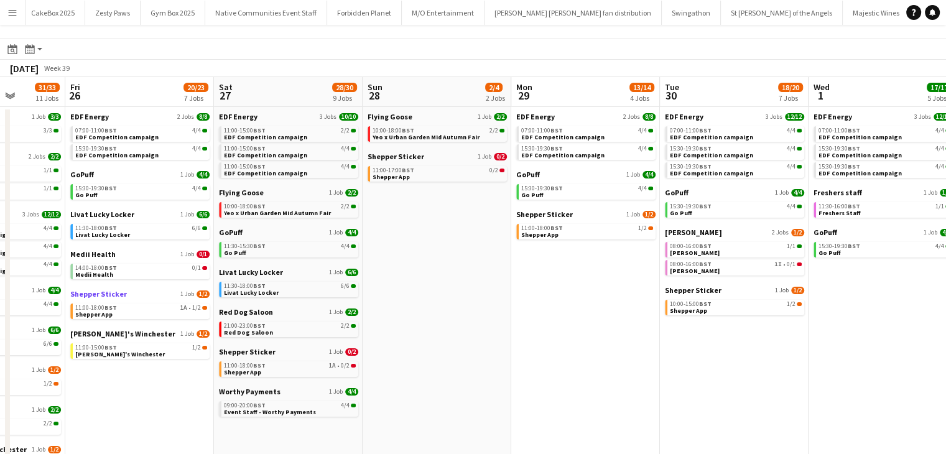
scroll to position [0, 360]
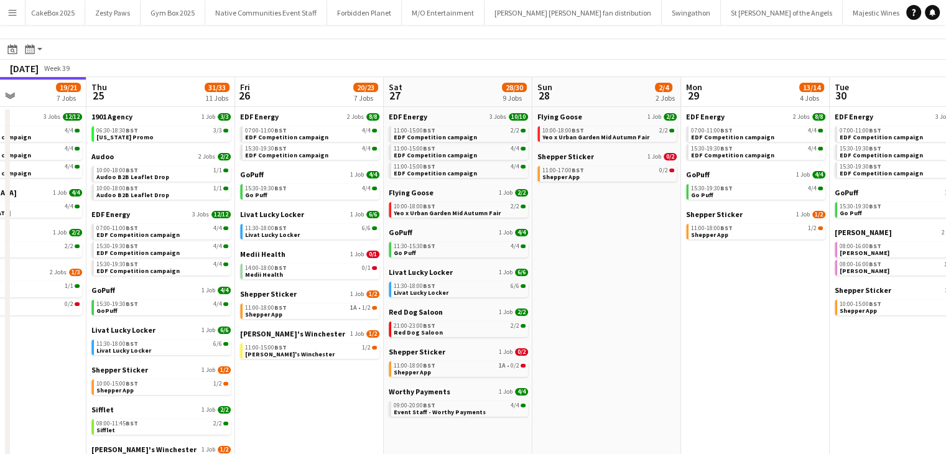
click at [677, 223] on app-date-cell "Flying Goose 1 Job 2/2 10:00-18:00 BST 2/2 Yeo x Urban Garden Mid Autumn Fair S…" at bounding box center [607, 369] width 149 height 525
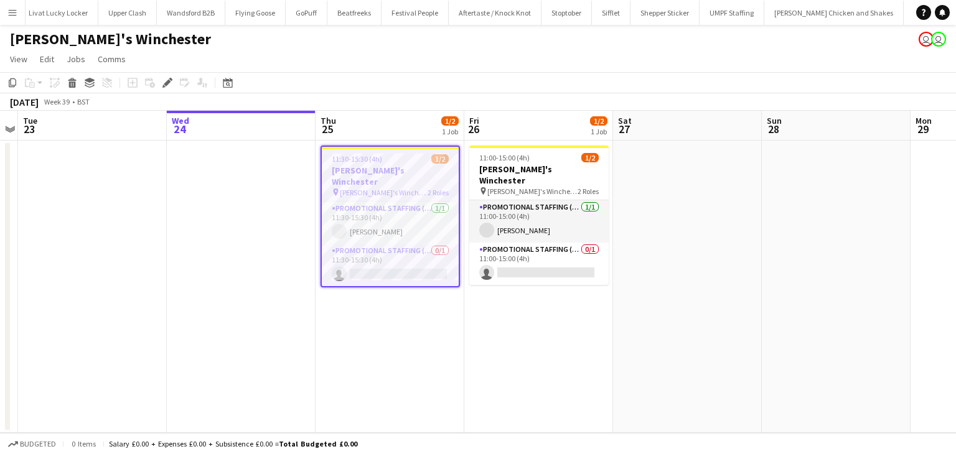
scroll to position [0, 1848]
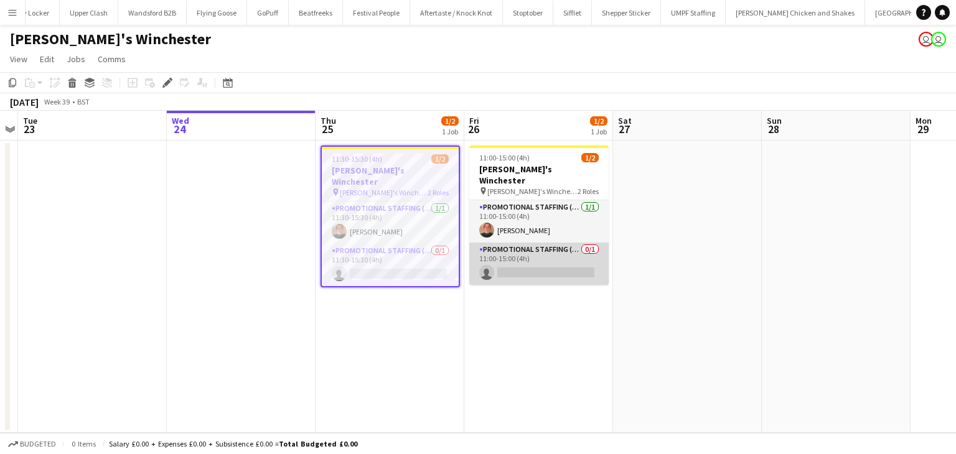
click at [543, 258] on app-card-role "Promotional Staffing (Brand Ambassadors) 0/1 11:00-15:00 (4h) single-neutral-ac…" at bounding box center [538, 264] width 139 height 42
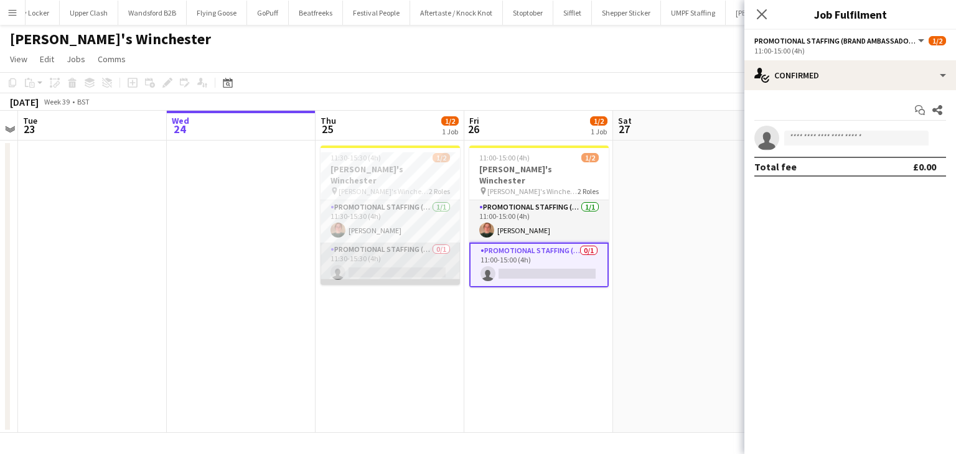
click at [423, 264] on app-card-role "Promotional Staffing (Brand Ambassadors) 0/1 11:30-15:30 (4h) single-neutral-ac…" at bounding box center [389, 264] width 139 height 42
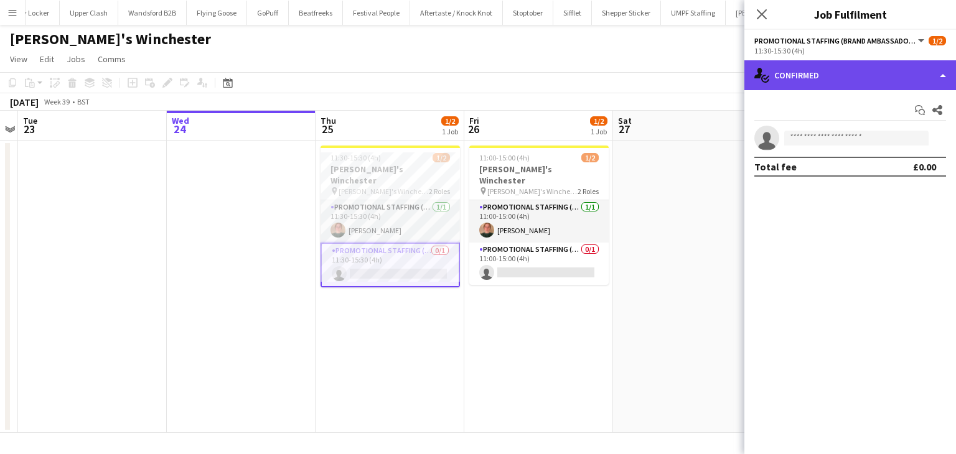
click at [787, 68] on div "single-neutral-actions-check-2 Confirmed" at bounding box center [850, 75] width 212 height 30
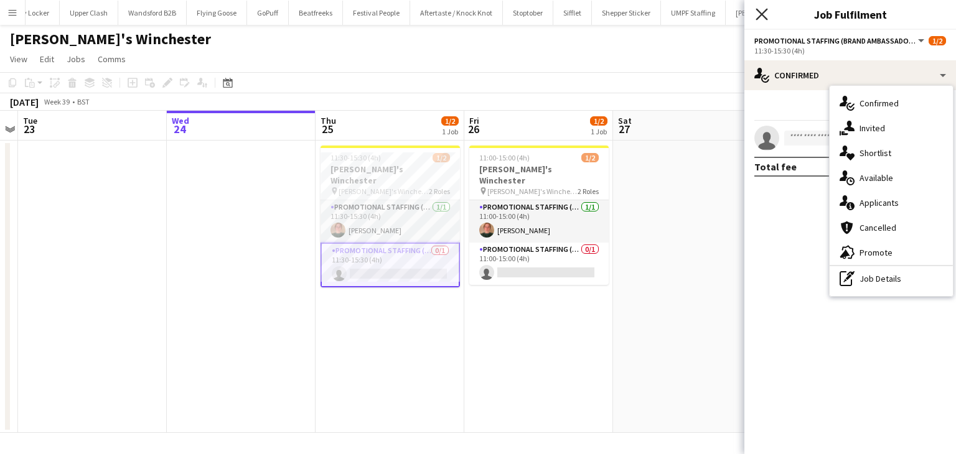
click at [758, 14] on icon "Close pop-in" at bounding box center [761, 14] width 12 height 12
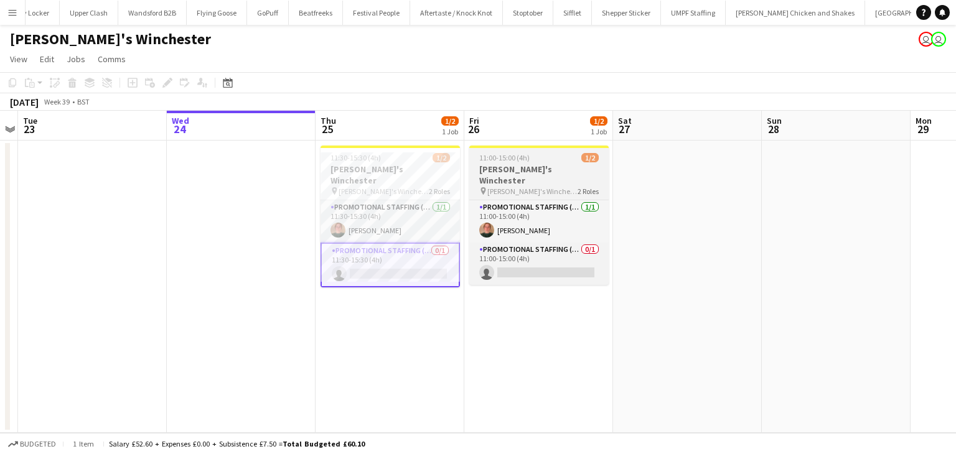
click at [511, 174] on h3 "[PERSON_NAME]'s Winchester" at bounding box center [538, 175] width 139 height 22
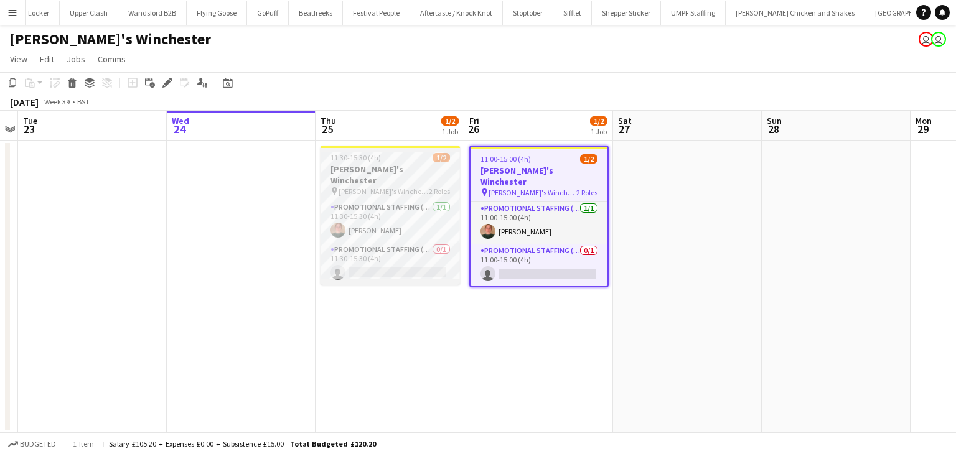
click at [389, 187] on span "[PERSON_NAME]'s Winchester" at bounding box center [384, 191] width 90 height 9
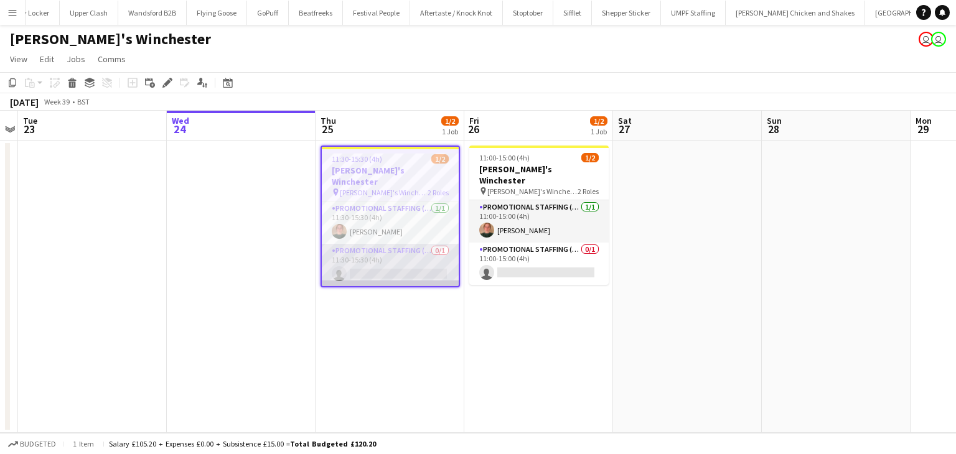
click at [380, 244] on app-card-role "Promotional Staffing (Brand Ambassadors) 0/1 11:30-15:30 (4h) single-neutral-ac…" at bounding box center [390, 265] width 137 height 42
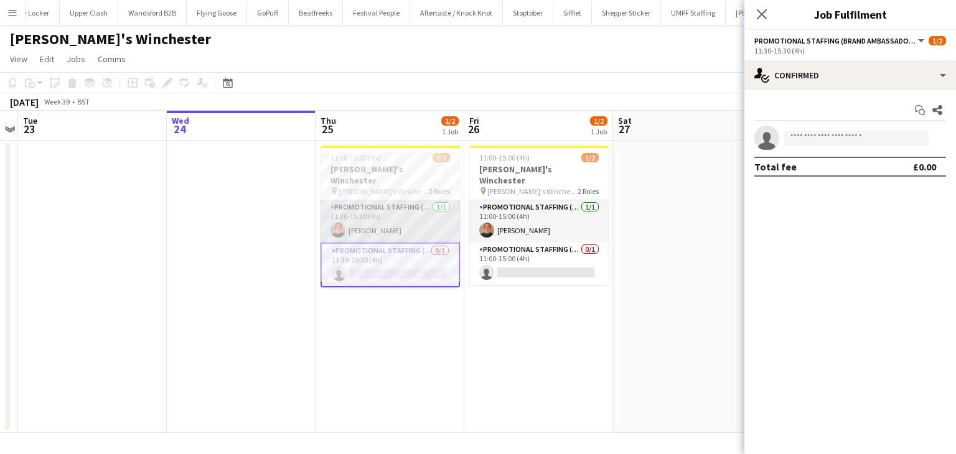
click at [370, 220] on app-card-role "Promotional Staffing (Brand Ambassadors) [DATE] 11:30-15:30 (4h) [PERSON_NAME]" at bounding box center [389, 221] width 139 height 42
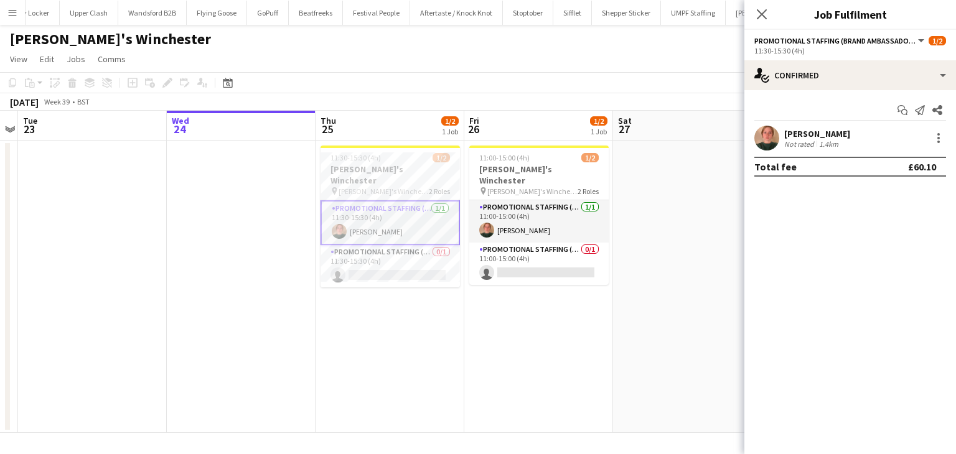
click at [807, 162] on div "Total fee £60.10" at bounding box center [850, 167] width 192 height 20
click at [798, 140] on div "Not rated" at bounding box center [800, 143] width 32 height 9
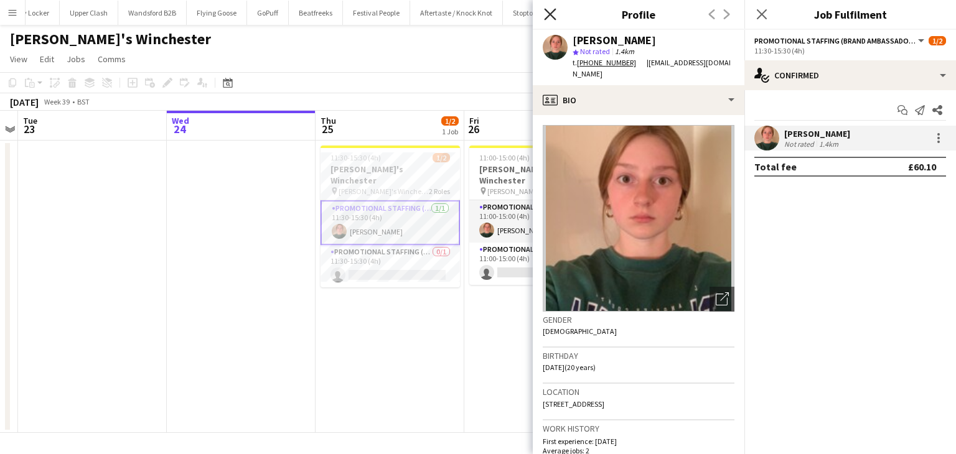
click at [548, 18] on icon "Close pop-in" at bounding box center [550, 14] width 12 height 12
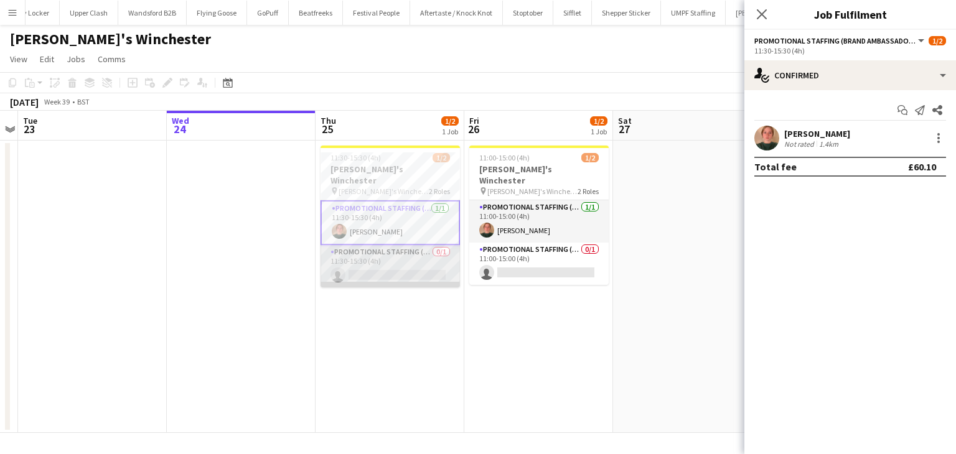
click at [395, 245] on app-card-role "Promotional Staffing (Brand Ambassadors) 0/1 11:30-15:30 (4h) single-neutral-ac…" at bounding box center [389, 266] width 139 height 42
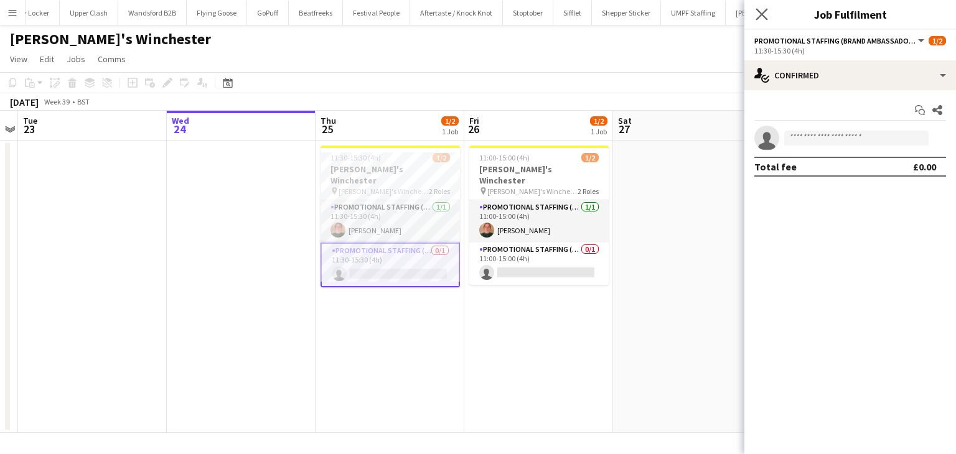
click at [757, 21] on app-icon "Close pop-in" at bounding box center [762, 15] width 18 height 18
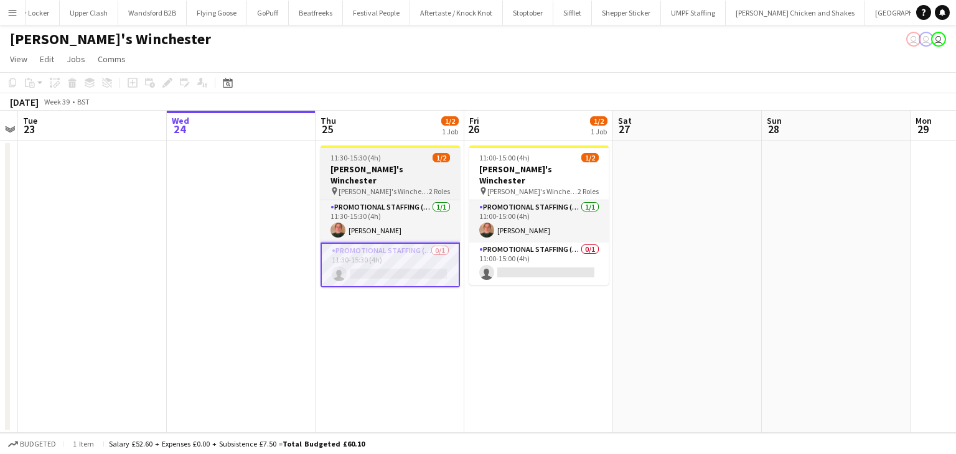
click at [347, 154] on span "11:30-15:30 (4h)" at bounding box center [355, 157] width 50 height 9
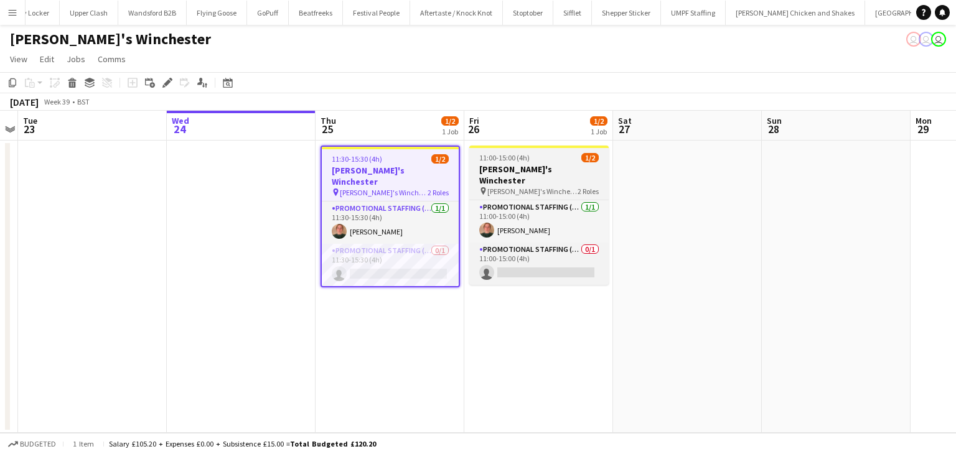
click at [528, 160] on div "11:00-15:00 (4h) 1/2" at bounding box center [538, 157] width 139 height 9
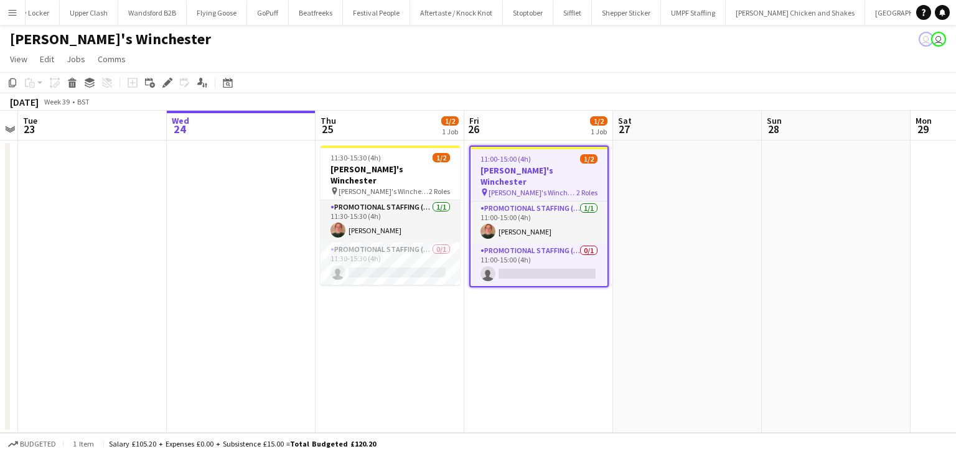
click at [5, 11] on button "Menu" at bounding box center [12, 12] width 25 height 25
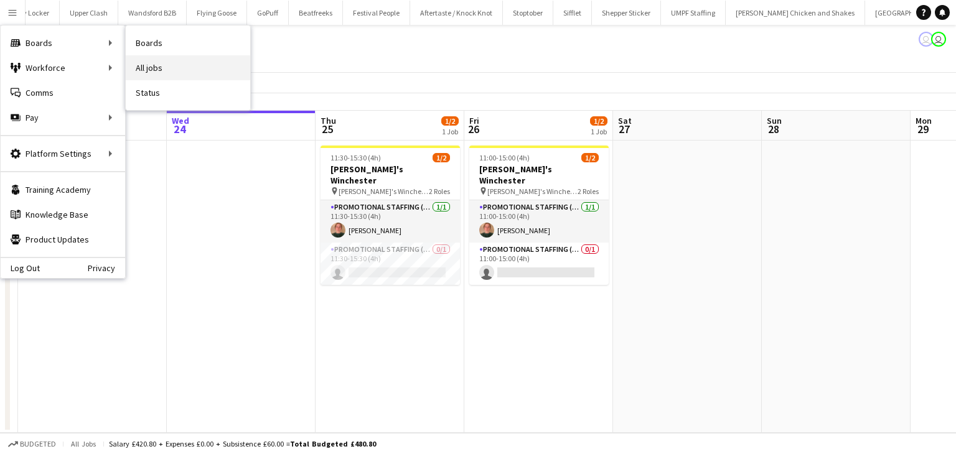
click at [151, 57] on link "All jobs" at bounding box center [188, 67] width 124 height 25
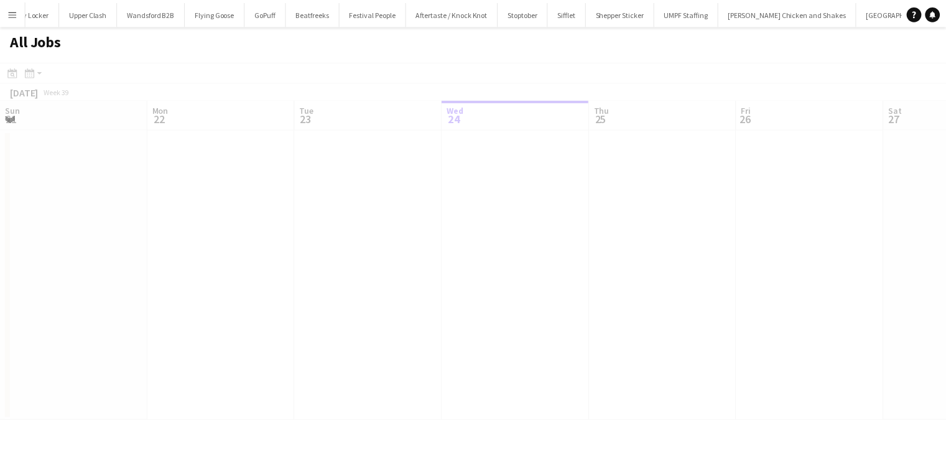
scroll to position [0, 297]
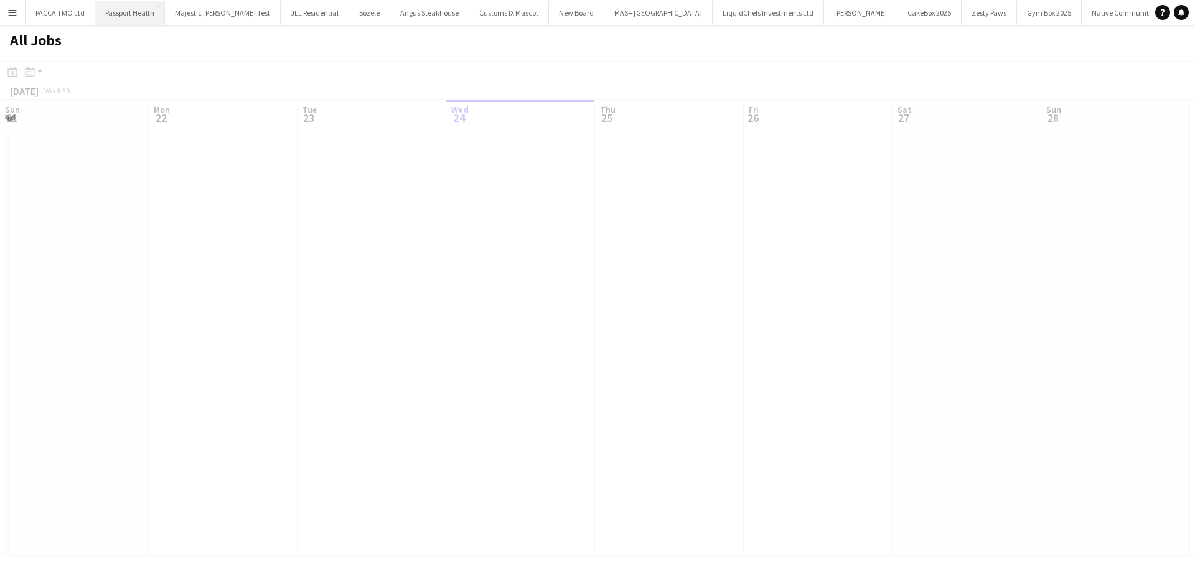
scroll to position [0, 297]
click at [21, 20] on button "Menu" at bounding box center [12, 12] width 25 height 25
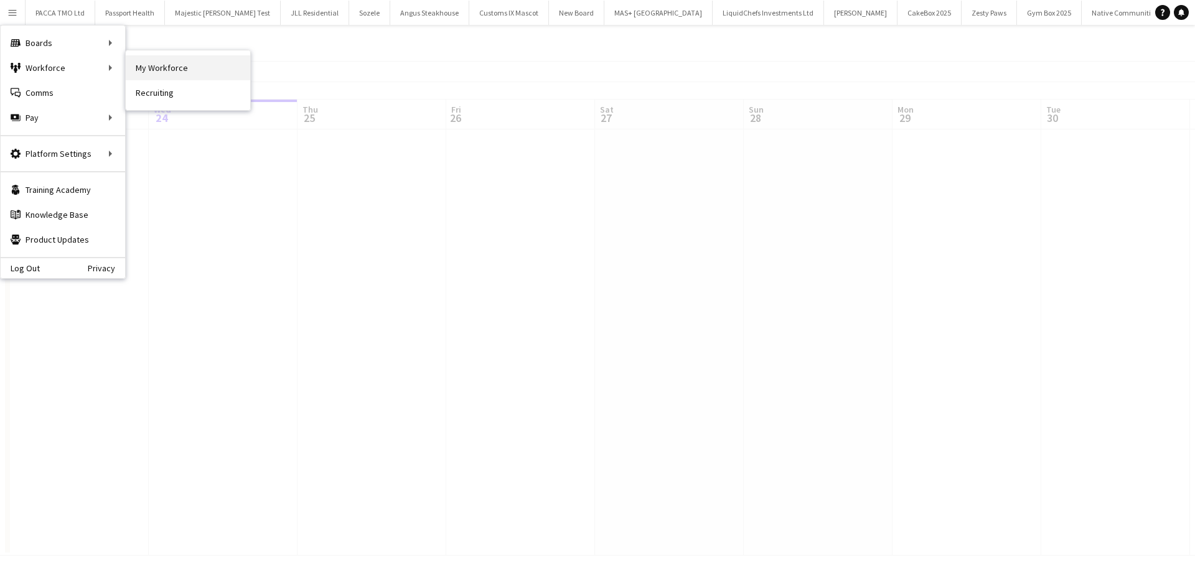
click at [138, 72] on link "My Workforce" at bounding box center [188, 67] width 124 height 25
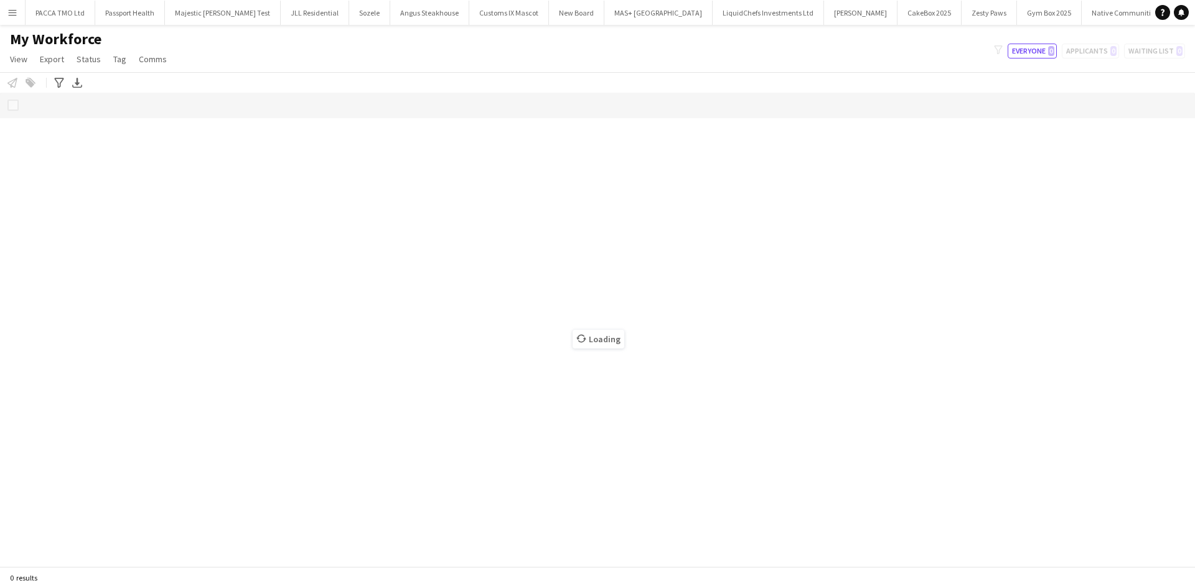
click at [6, 1] on button "Menu" at bounding box center [12, 12] width 25 height 25
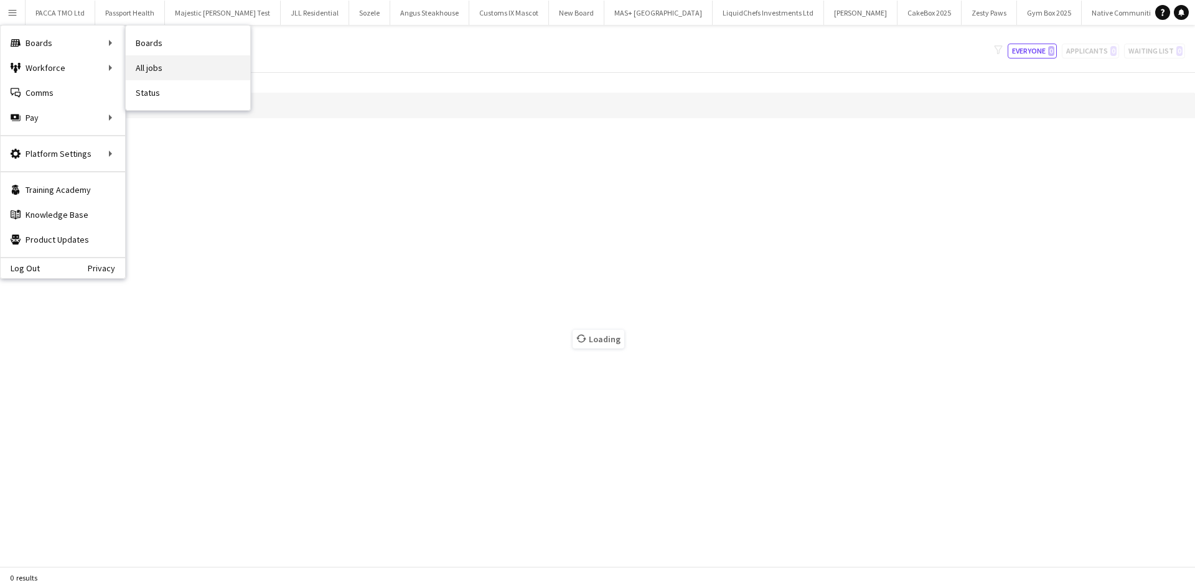
click at [144, 68] on link "All jobs" at bounding box center [188, 67] width 124 height 25
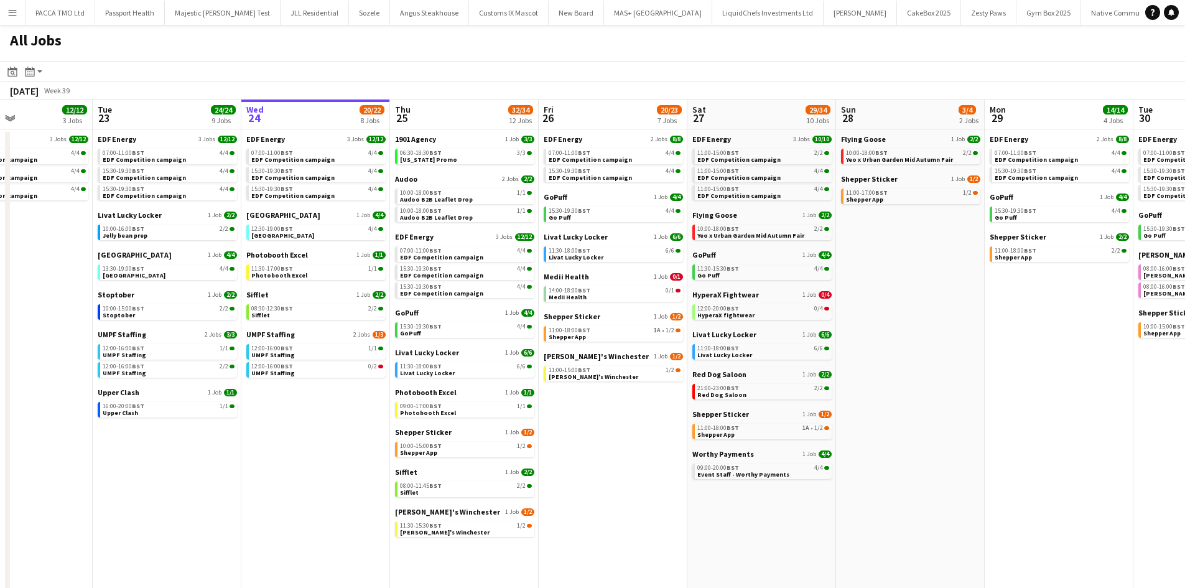
scroll to position [0, 352]
click at [185, 250] on div "Livat Lucky Locker 1 Job 2/2 10:00-16:00 BST 2/2 Jelly bean prep" at bounding box center [168, 230] width 139 height 40
click at [305, 321] on div "Sifflet 1 Job 2/2 08:30-12:30 BST 2/2 Sifflet" at bounding box center [317, 310] width 139 height 40
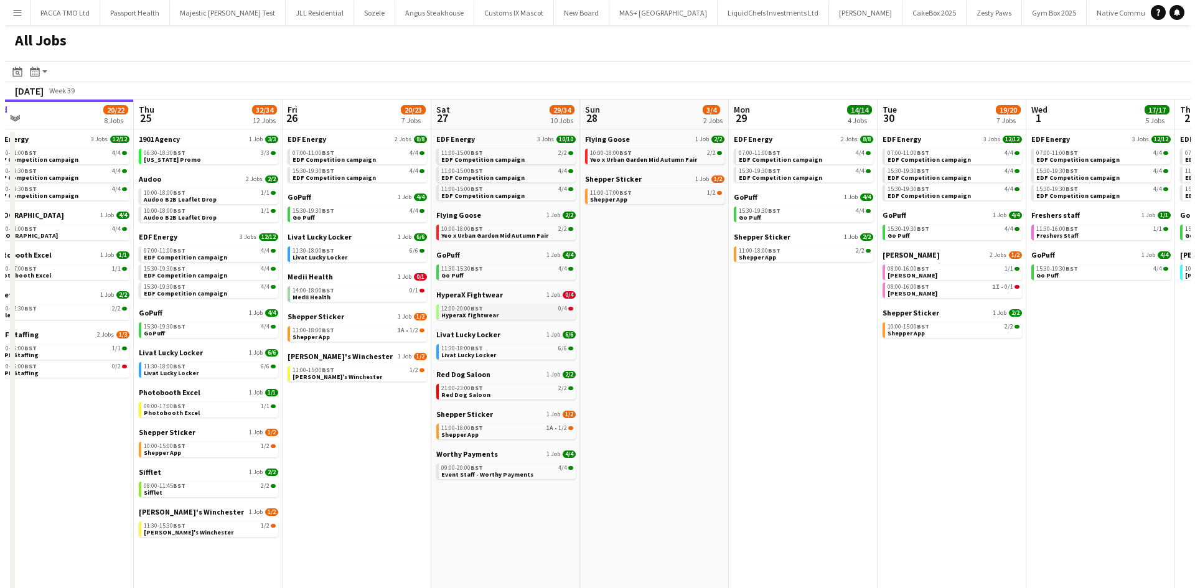
scroll to position [0, 426]
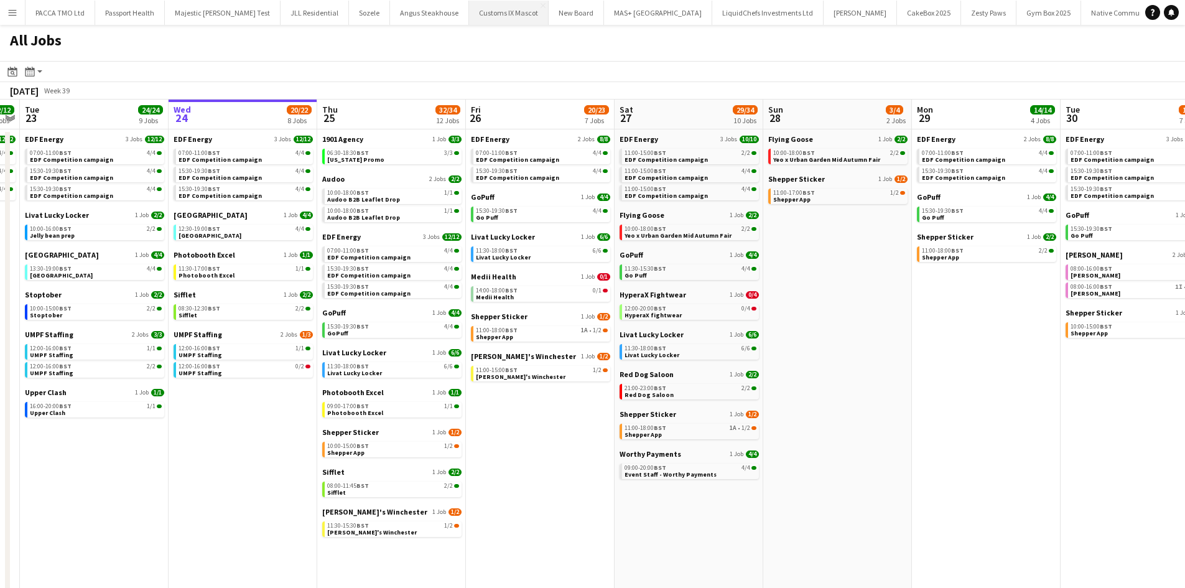
click at [473, 12] on button "Customs IX Mascot Close" at bounding box center [509, 13] width 80 height 24
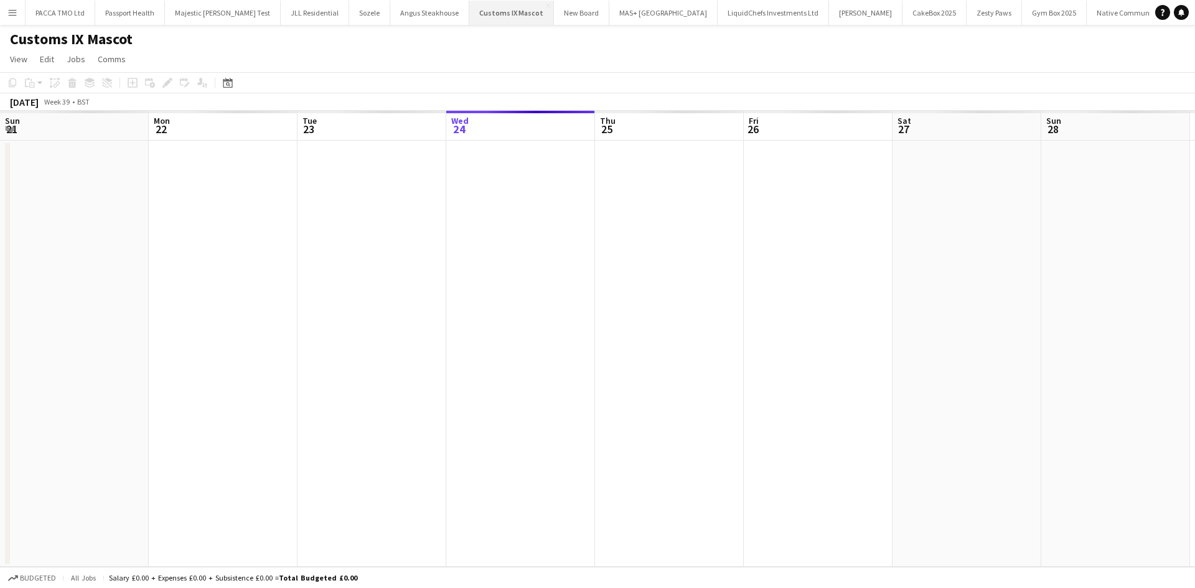
scroll to position [0, 297]
click at [510, 9] on button "Customs IX Mascot Close" at bounding box center [511, 13] width 85 height 24
click at [9, 8] on app-icon "Menu" at bounding box center [12, 12] width 10 height 10
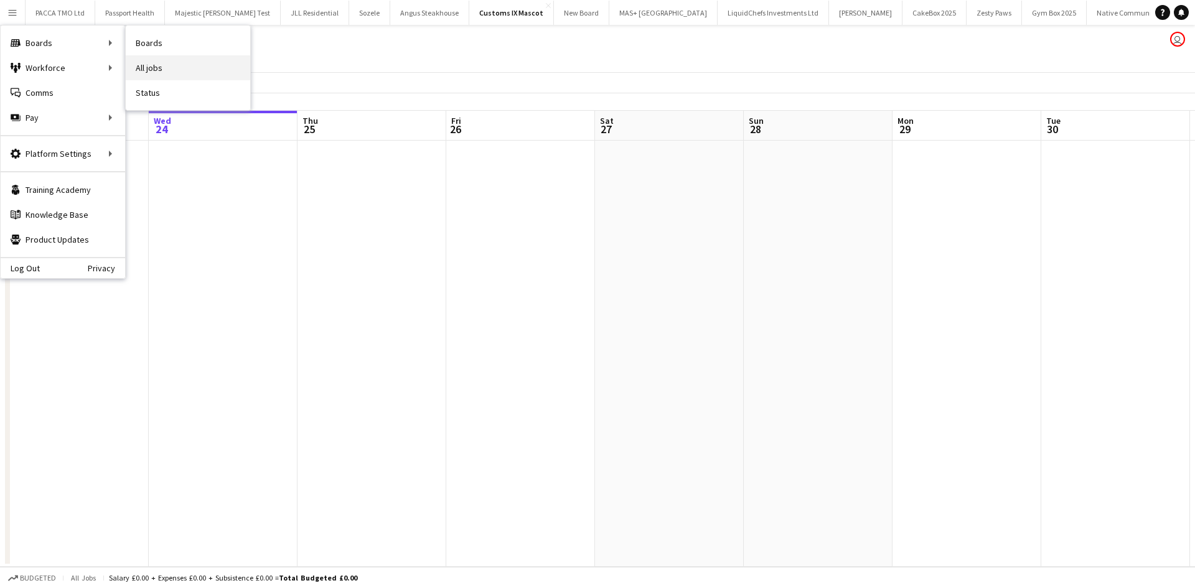
click at [141, 65] on link "All jobs" at bounding box center [188, 67] width 124 height 25
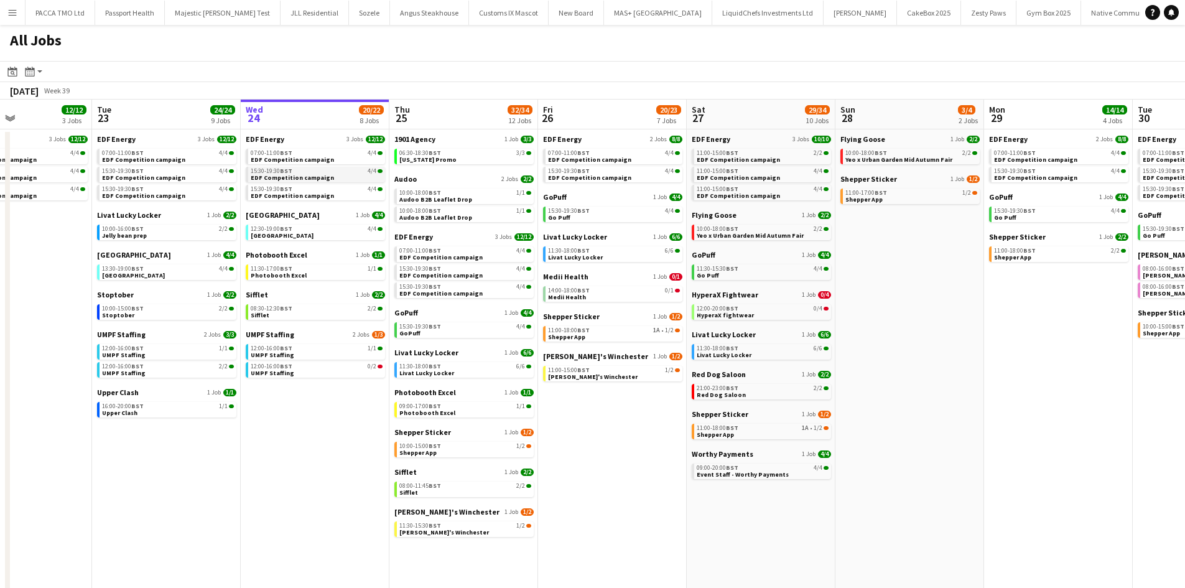
scroll to position [0, 355]
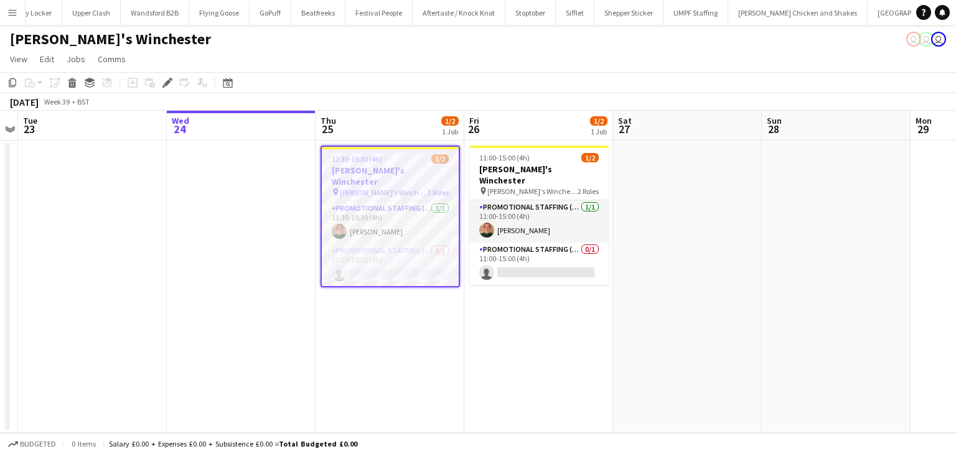
scroll to position [0, 1848]
click at [367, 244] on app-card-role "Promotional Staffing (Brand Ambassadors) 0/1 11:30-15:30 (4h) single-neutral-ac…" at bounding box center [390, 265] width 137 height 42
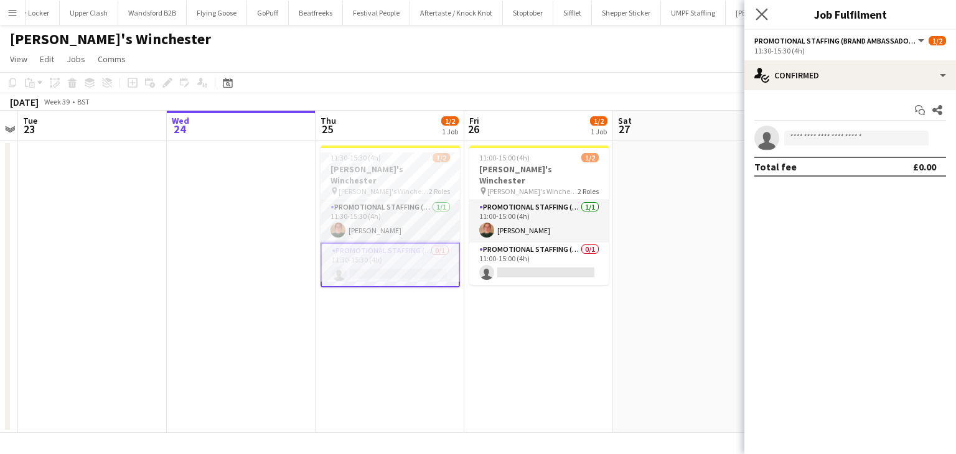
click at [757, 21] on app-icon "Close pop-in" at bounding box center [762, 15] width 18 height 18
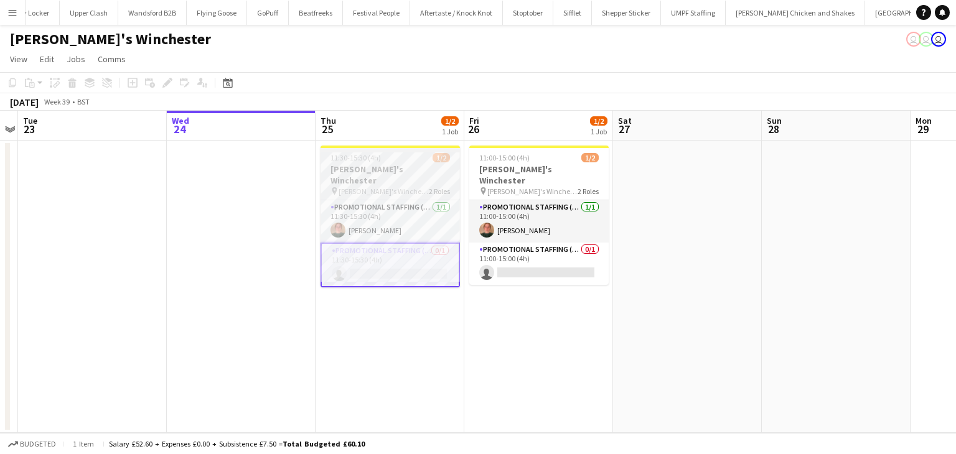
click at [382, 152] on app-job-card "11:30-15:30 (4h) 1/2 zizzi's Winchester pin zizzi's Winchester 2 Roles Promotio…" at bounding box center [389, 217] width 139 height 142
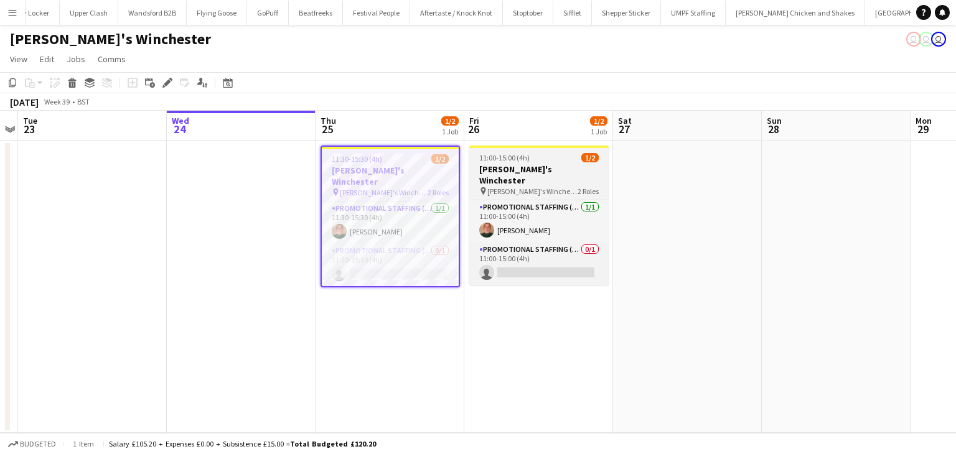
click at [530, 172] on h3 "zizzi's Winchester" at bounding box center [538, 175] width 139 height 22
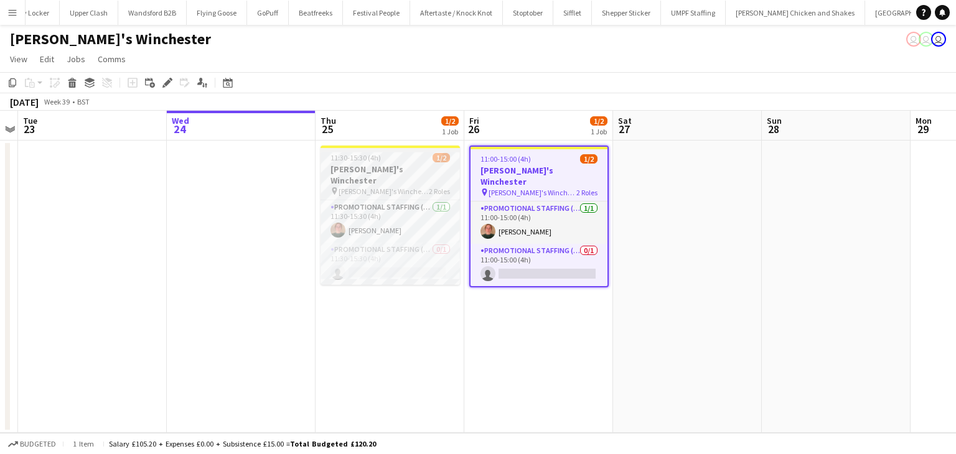
click at [376, 156] on span "11:30-15:30 (4h)" at bounding box center [355, 157] width 50 height 9
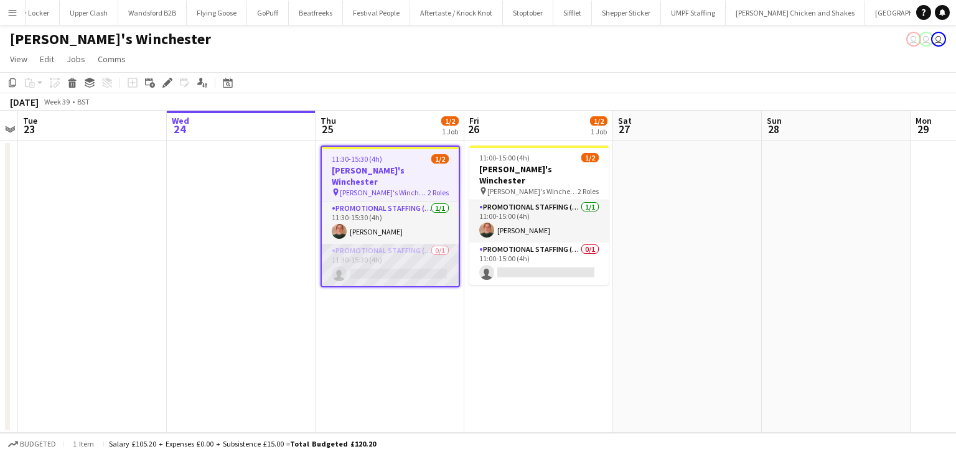
click at [339, 251] on app-card-role "Promotional Staffing (Brand Ambassadors) 0/1 11:30-15:30 (4h) single-neutral-ac…" at bounding box center [390, 265] width 137 height 42
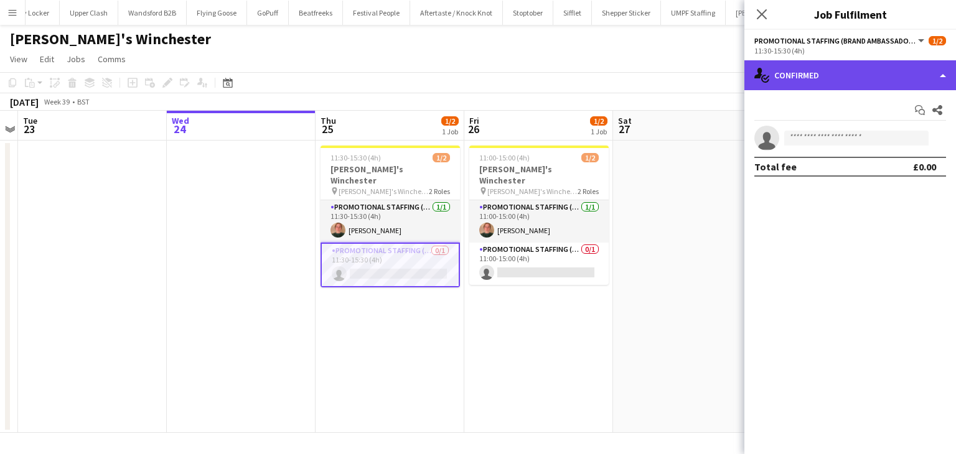
drag, startPoint x: 776, startPoint y: 81, endPoint x: 782, endPoint y: 88, distance: 9.3
click at [778, 82] on div "single-neutral-actions-check-2 Confirmed" at bounding box center [850, 75] width 212 height 30
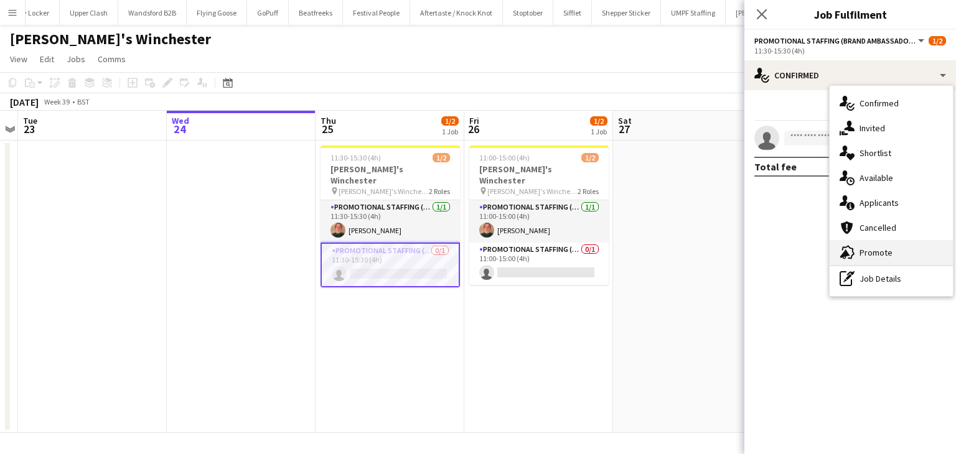
click at [869, 254] on span "Promote" at bounding box center [875, 252] width 33 height 11
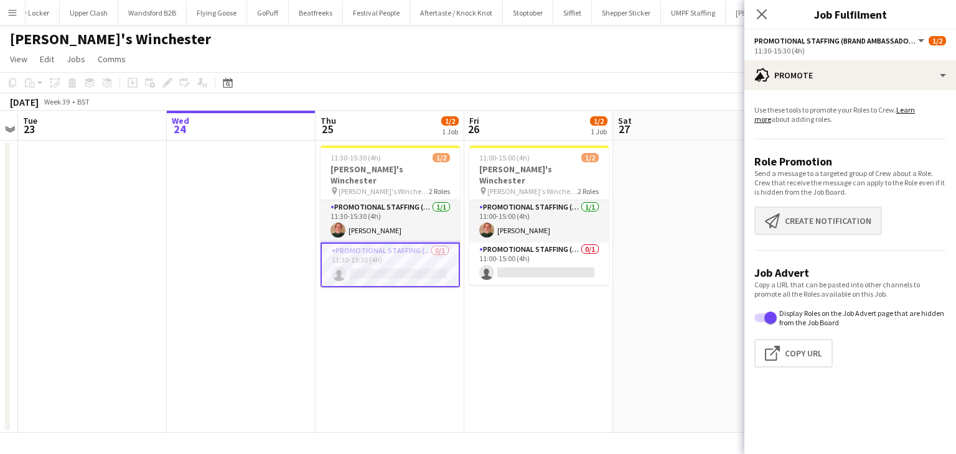
drag, startPoint x: 842, startPoint y: 167, endPoint x: 841, endPoint y: 232, distance: 64.7
click at [841, 220] on app-promote-tab "Use these tools to promote your Roles to Crew. Learn more about adding roles. R…" at bounding box center [850, 239] width 212 height 278
click at [839, 233] on button "Create notification Create notification" at bounding box center [818, 221] width 128 height 29
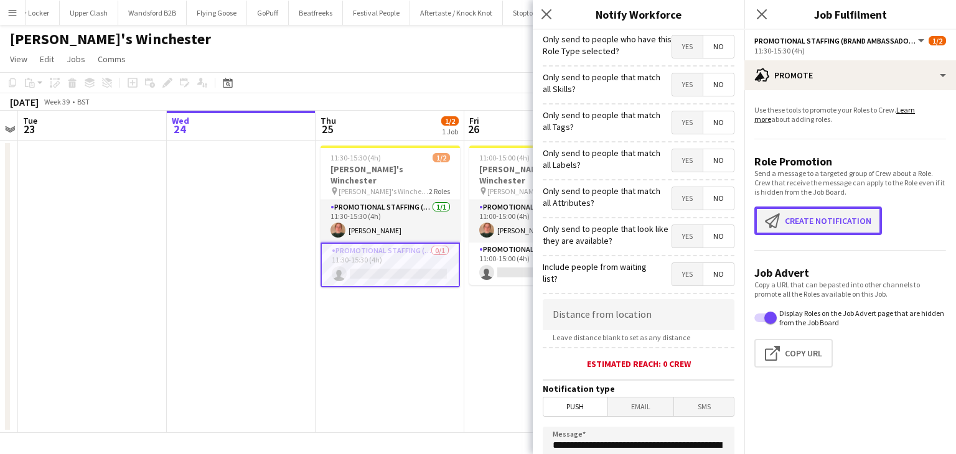
click at [835, 222] on button "Create notification Create notification" at bounding box center [818, 221] width 128 height 29
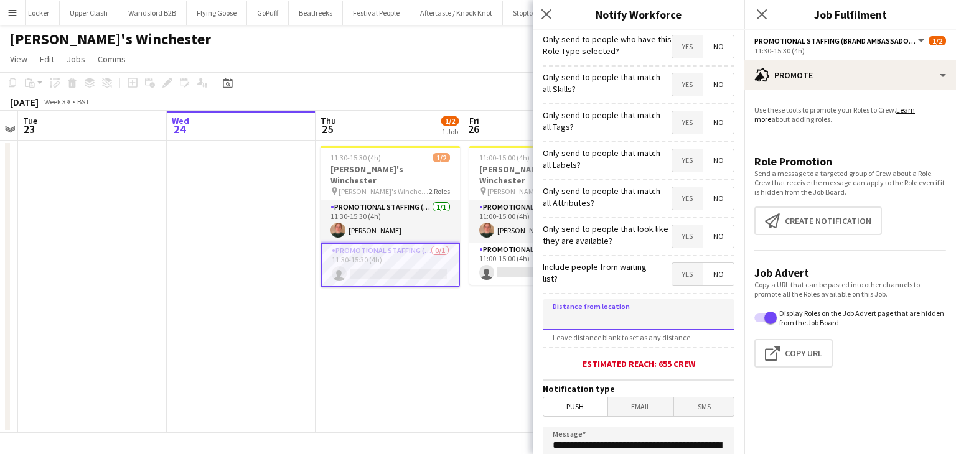
click at [620, 312] on input at bounding box center [639, 314] width 192 height 31
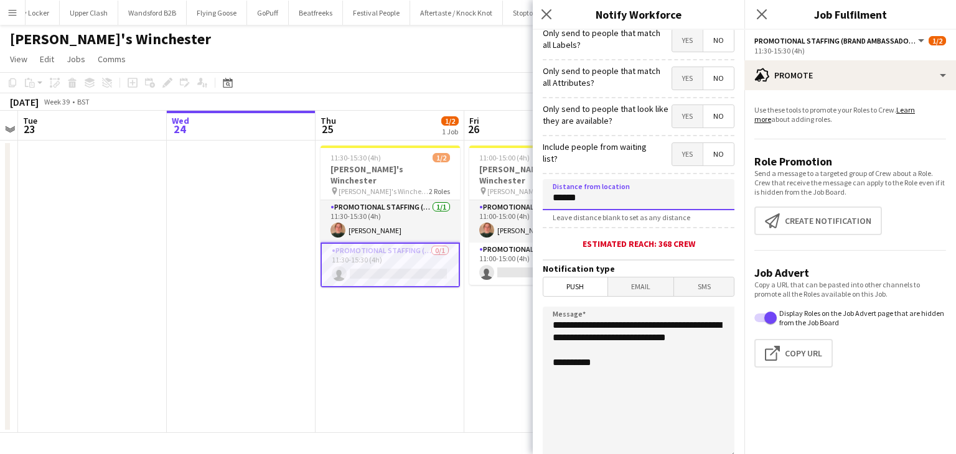
scroll to position [124, 0]
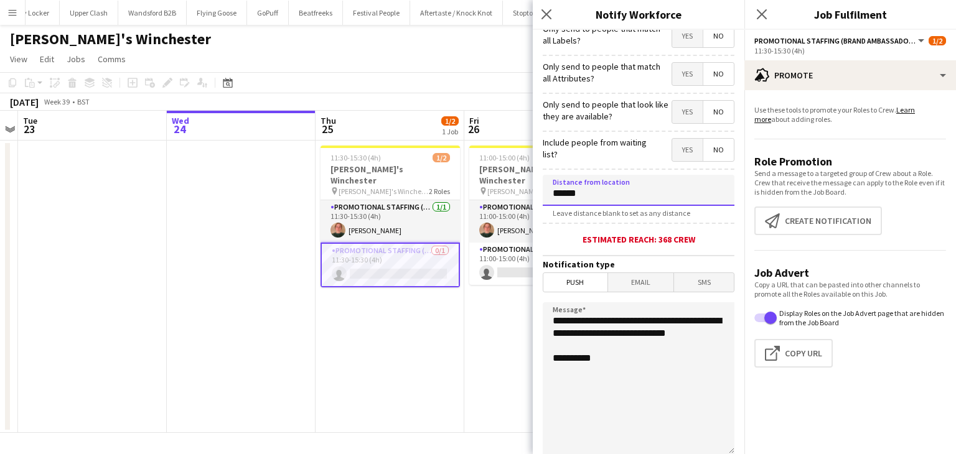
type input "******"
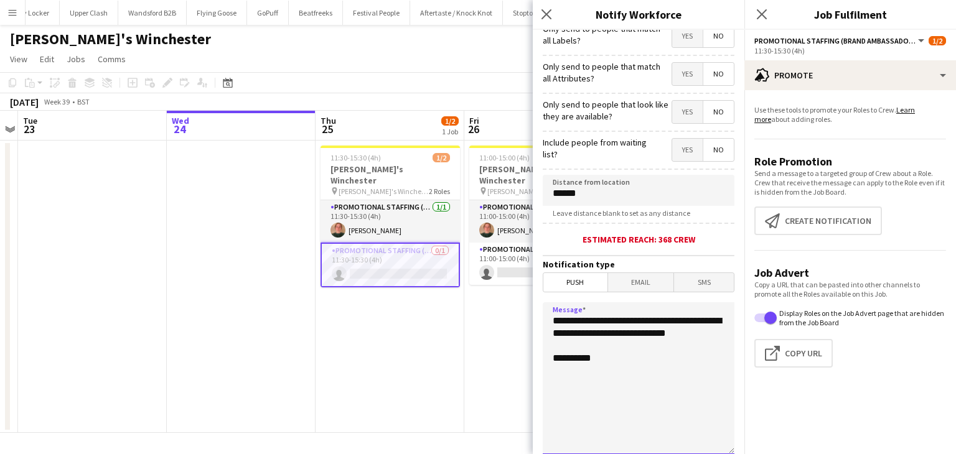
drag, startPoint x: 625, startPoint y: 352, endPoint x: 582, endPoint y: 324, distance: 50.7
click at [582, 324] on textarea "**********" at bounding box center [639, 378] width 192 height 152
click at [585, 322] on textarea "**********" at bounding box center [639, 378] width 192 height 152
click at [649, 320] on textarea "**********" at bounding box center [639, 378] width 192 height 152
click at [597, 347] on textarea "**********" at bounding box center [639, 378] width 192 height 152
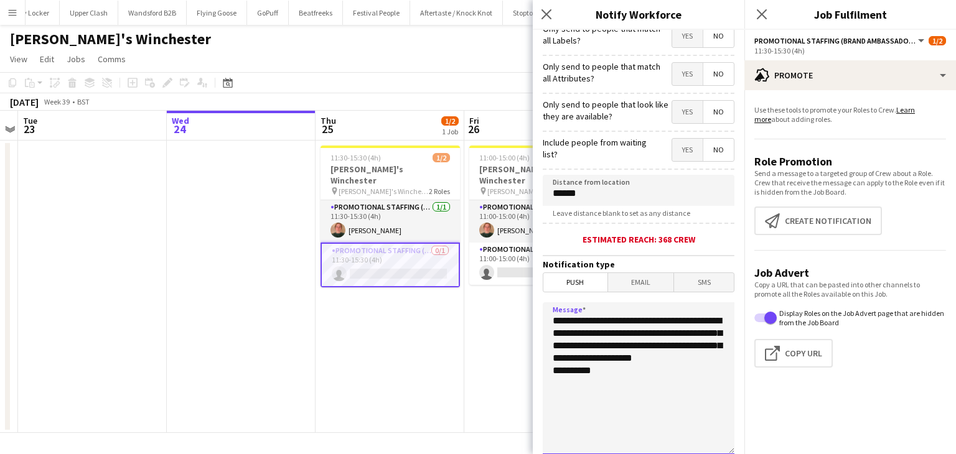
click at [605, 371] on textarea "**********" at bounding box center [639, 378] width 192 height 152
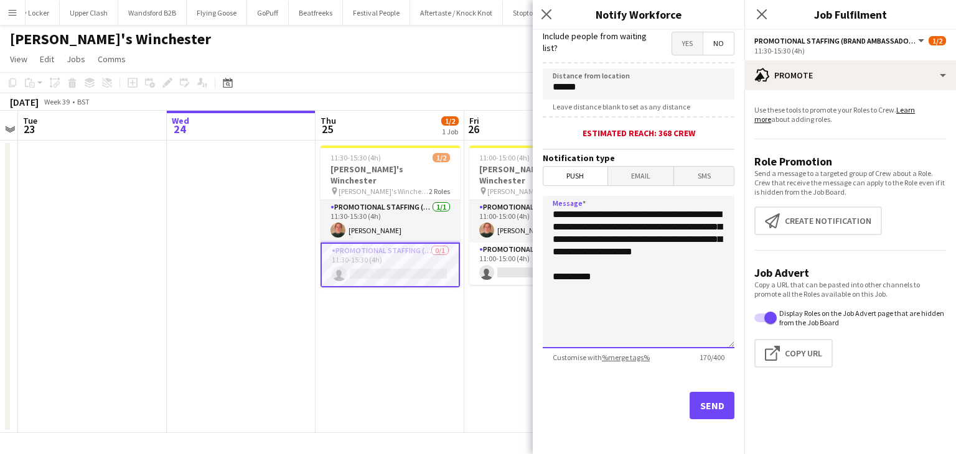
type textarea "**********"
click at [689, 395] on button "Send" at bounding box center [711, 405] width 45 height 27
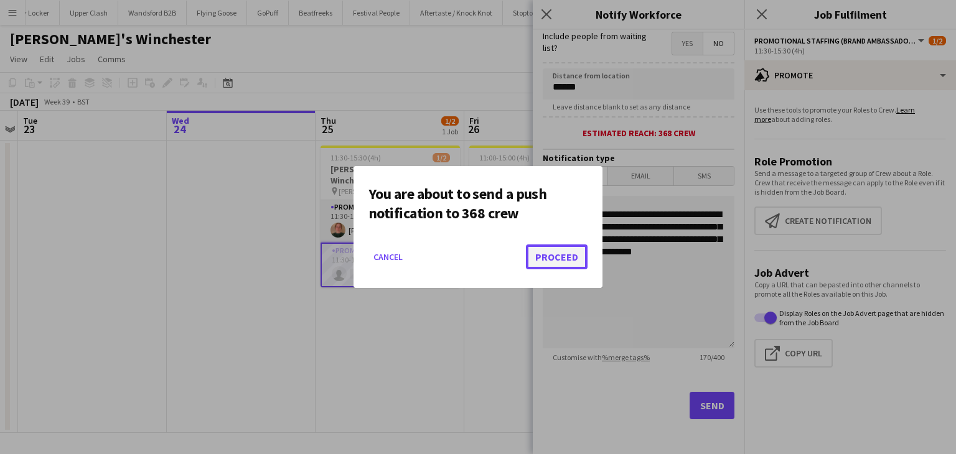
click at [577, 257] on button "Proceed" at bounding box center [557, 257] width 62 height 25
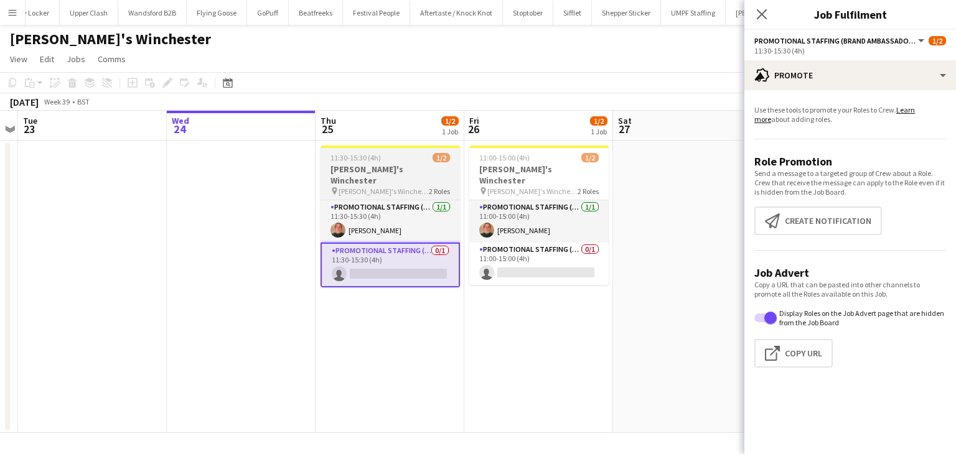
click at [328, 155] on div "11:30-15:30 (4h) 1/2" at bounding box center [389, 157] width 139 height 9
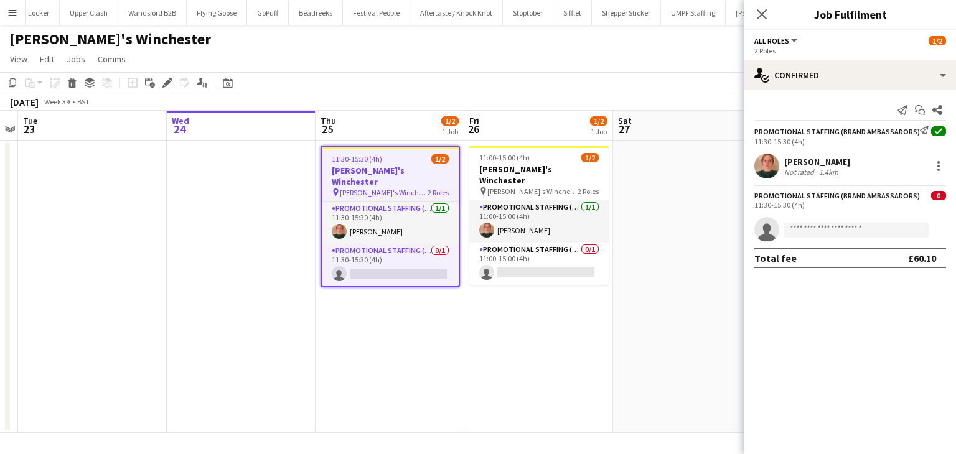
scroll to position [0, 438]
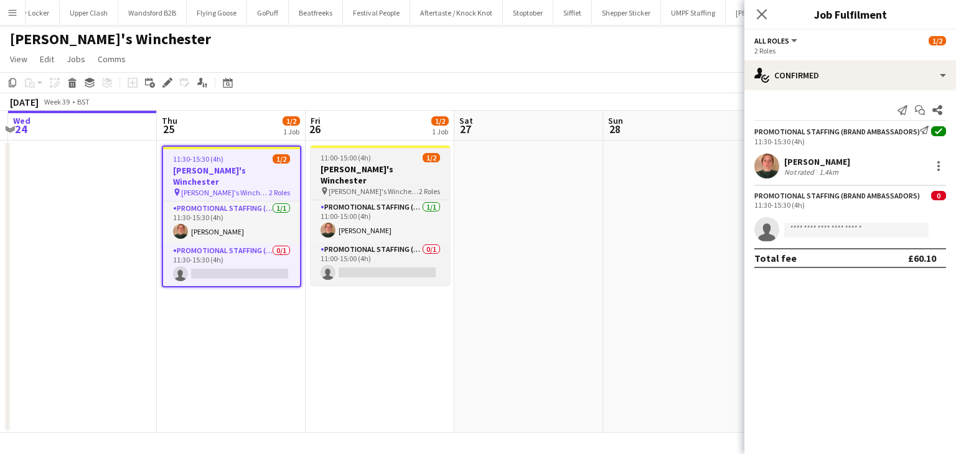
click at [348, 167] on h3 "zizzi's Winchester" at bounding box center [380, 175] width 139 height 22
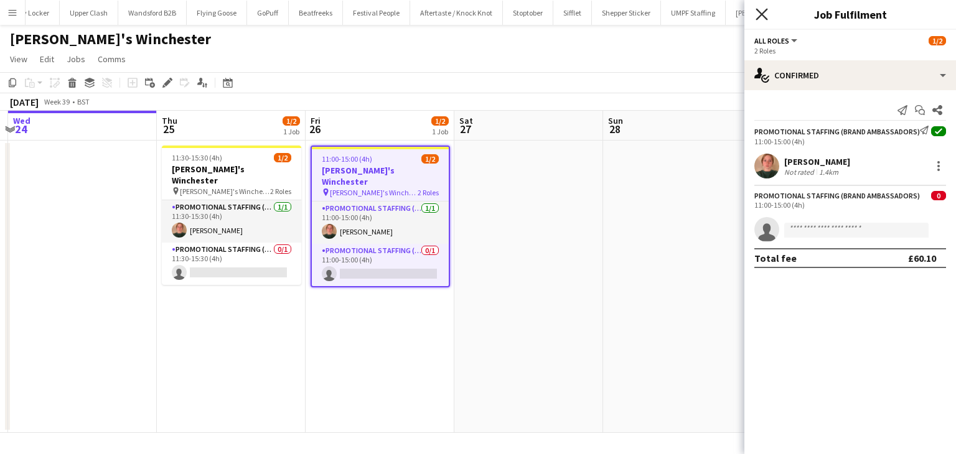
click at [759, 14] on icon "Close pop-in" at bounding box center [761, 14] width 12 height 12
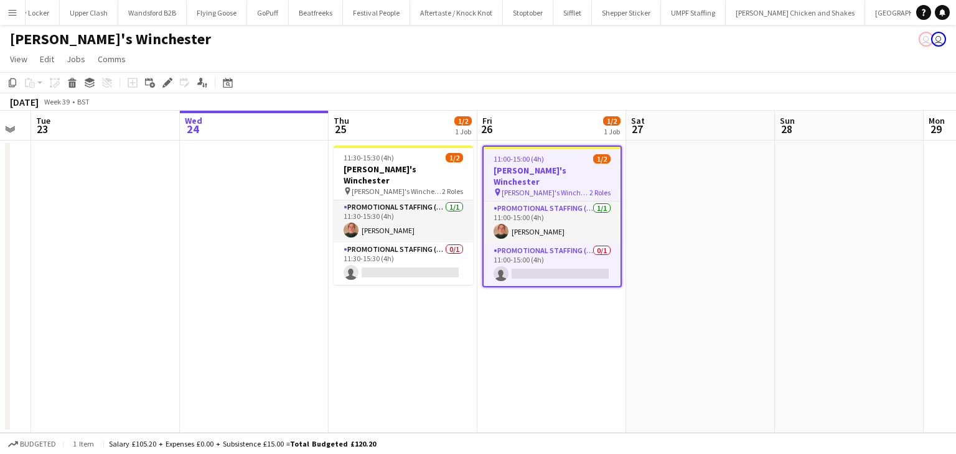
scroll to position [0, 264]
click at [49, 279] on app-date-cell at bounding box center [108, 287] width 149 height 292
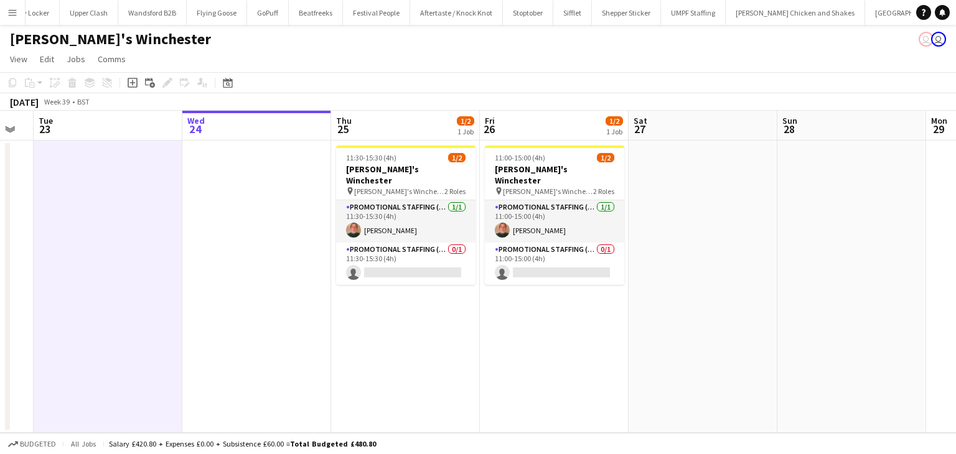
click at [21, 7] on button "Menu" at bounding box center [12, 12] width 25 height 25
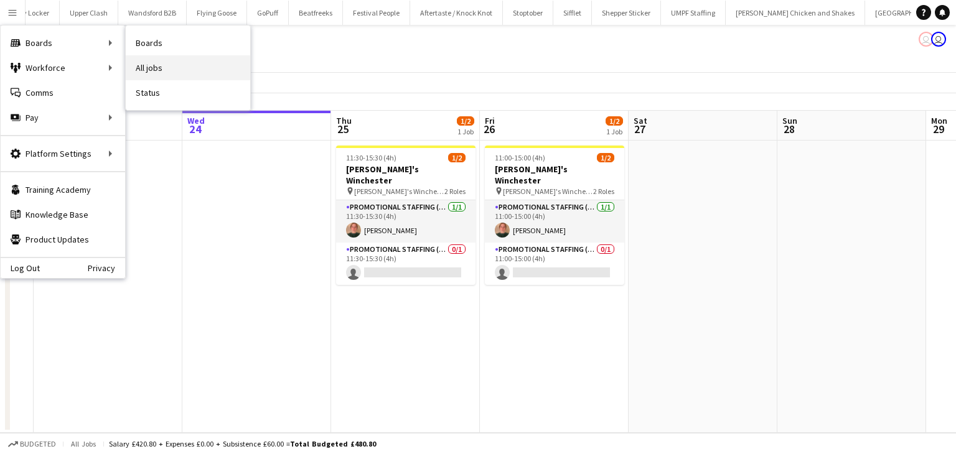
click at [161, 58] on link "All jobs" at bounding box center [188, 67] width 124 height 25
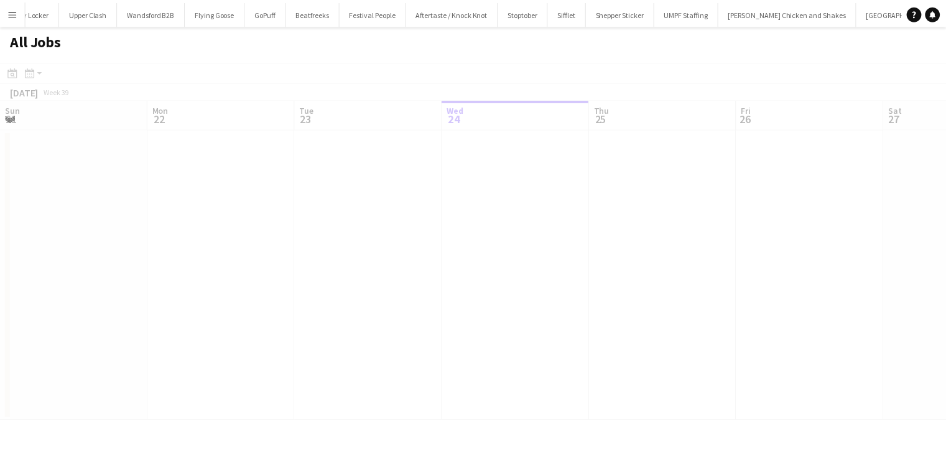
scroll to position [0, 297]
